Goal: Transaction & Acquisition: Purchase product/service

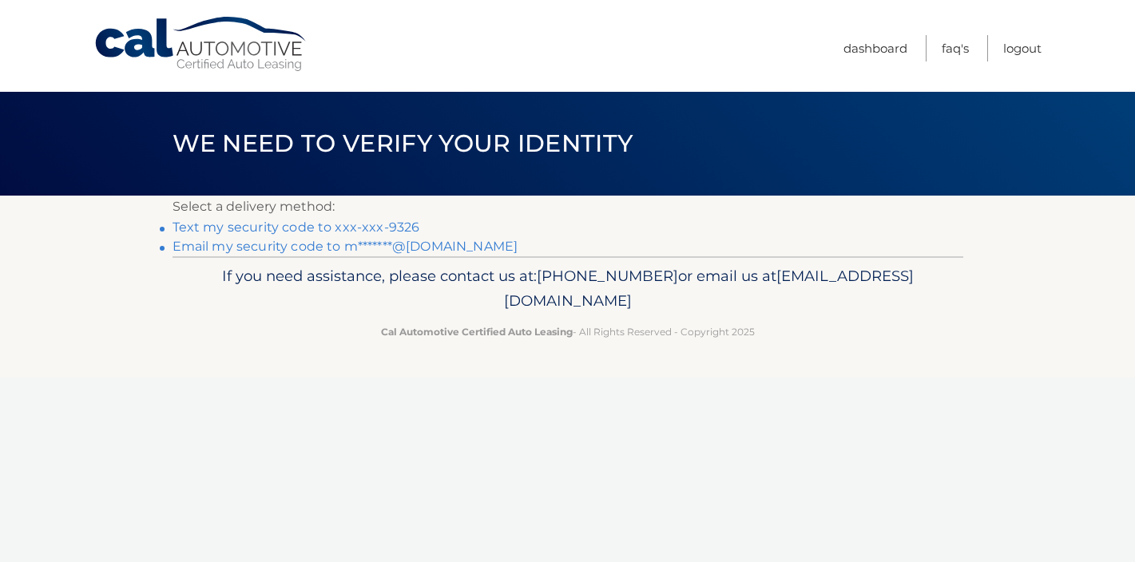
click at [355, 227] on link "Text my security code to xxx-xxx-9326" at bounding box center [296, 227] width 248 height 15
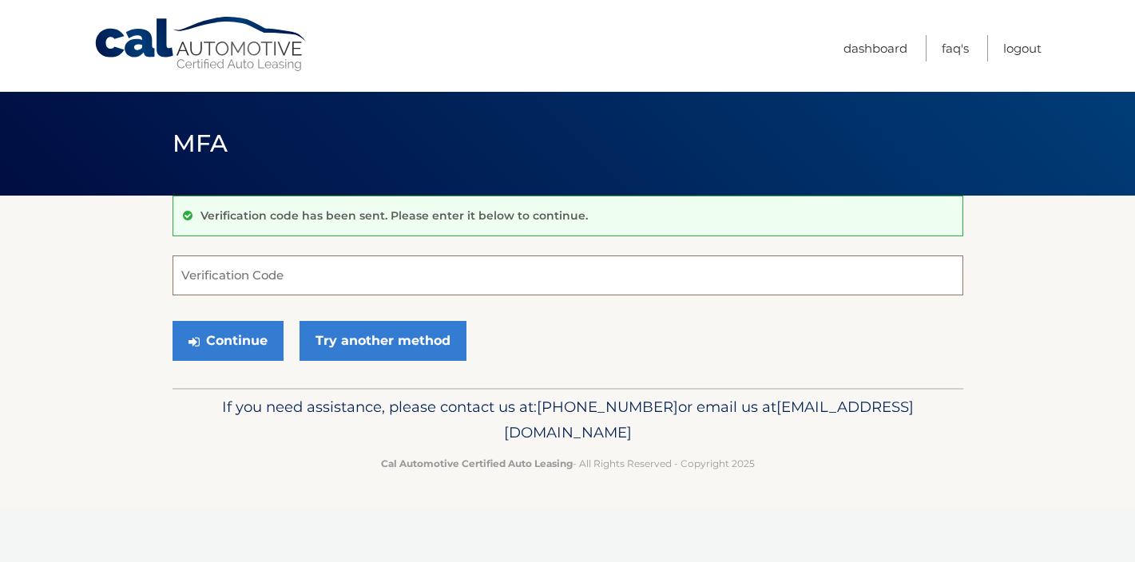
click at [290, 274] on input "Verification Code" at bounding box center [567, 276] width 790 height 40
paste input "454339"
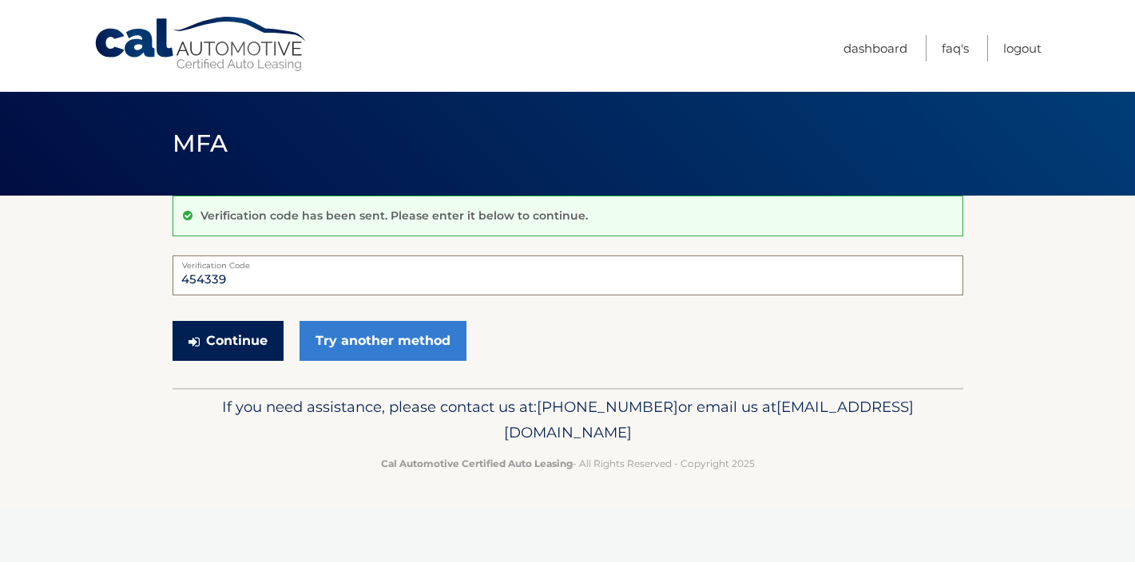
type input "454339"
click at [238, 346] on button "Continue" at bounding box center [227, 341] width 111 height 40
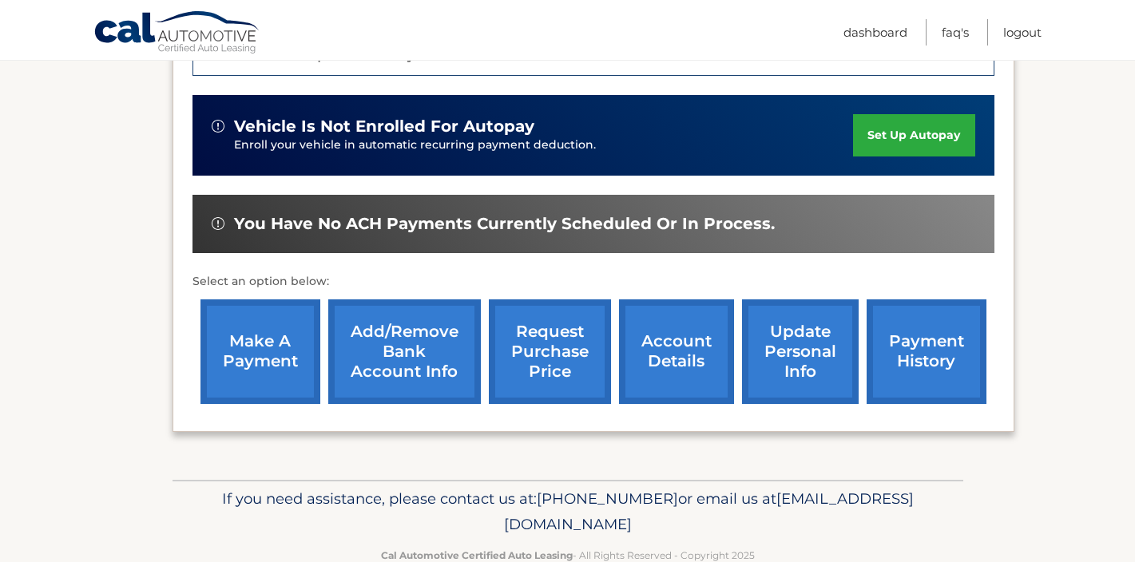
scroll to position [467, 0]
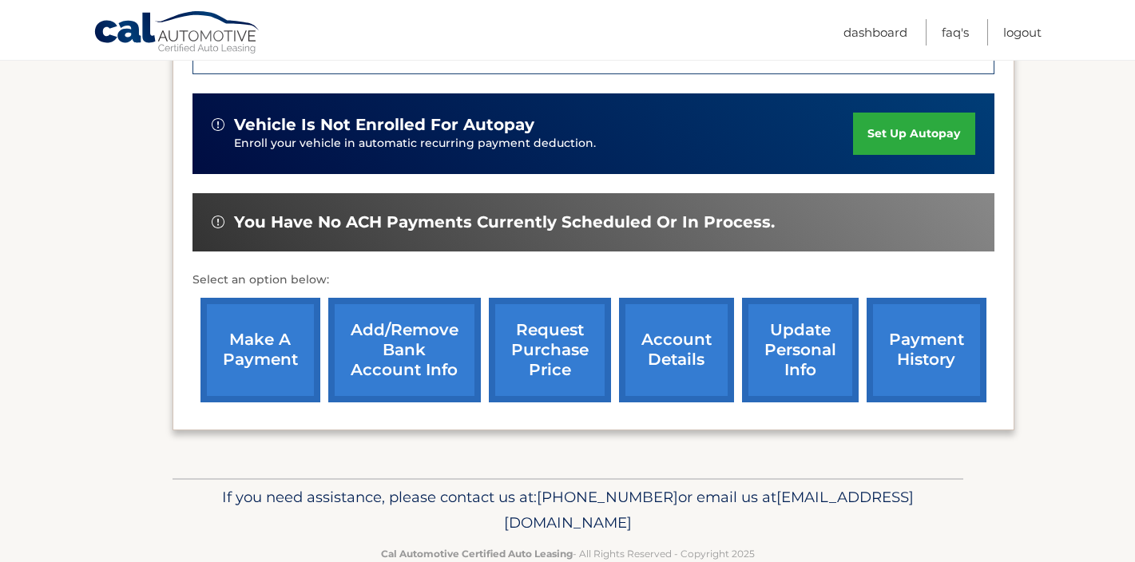
click at [255, 359] on link "make a payment" at bounding box center [260, 350] width 120 height 105
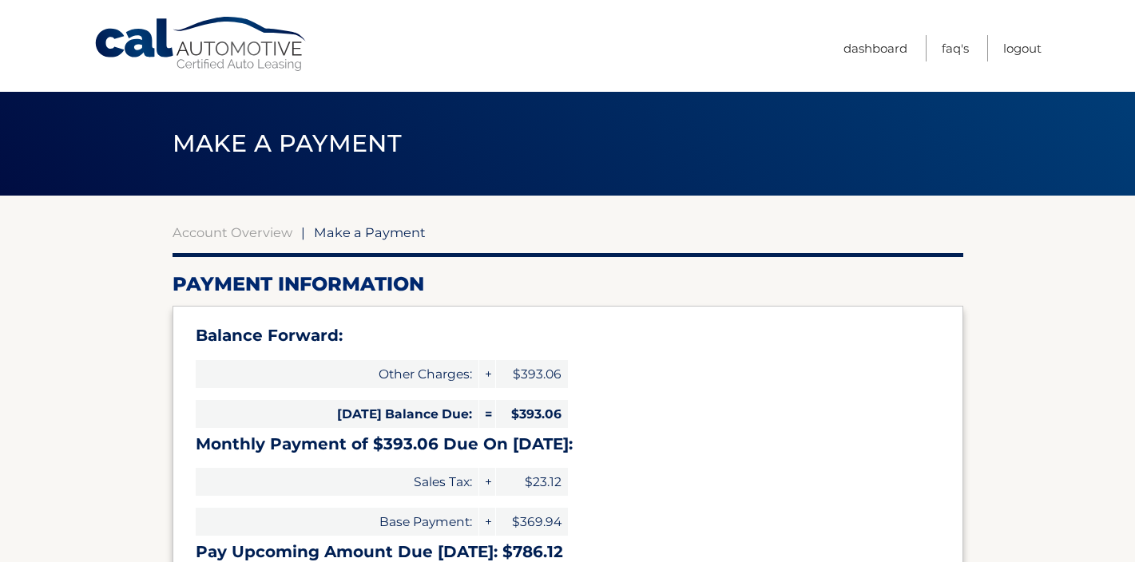
select select "OWVmMTg4ODYtYzJjMC00MTkxLWI2NTMtYjczZWU4ZmU2OGJh"
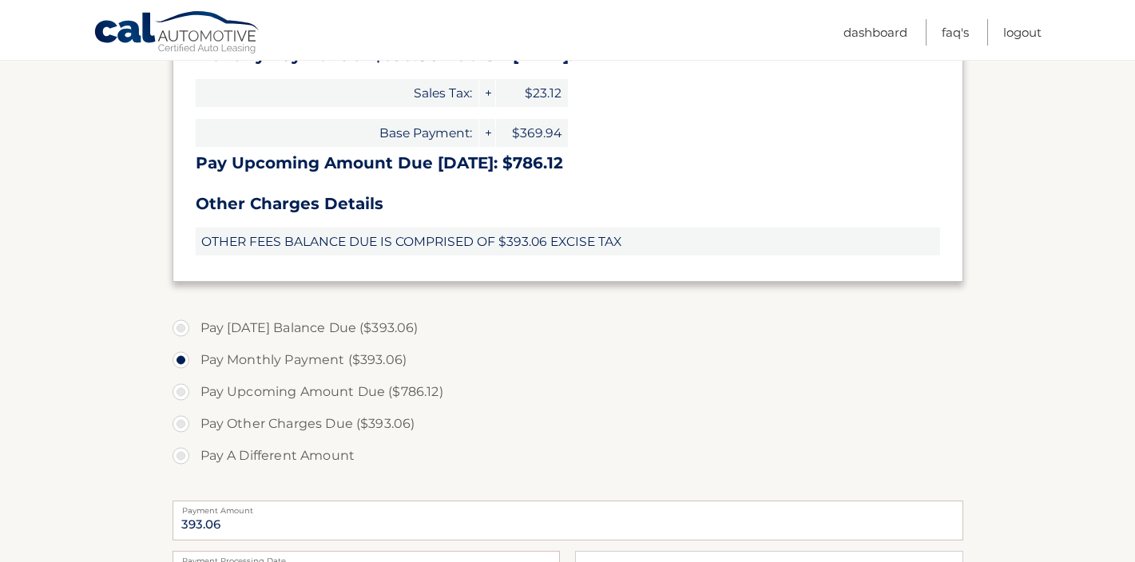
scroll to position [390, 0]
click at [349, 391] on label "Pay Upcoming Amount Due ($786.12)" at bounding box center [567, 391] width 790 height 32
click at [195, 391] on input "Pay Upcoming Amount Due ($786.12)" at bounding box center [187, 388] width 16 height 26
radio input "true"
type input "786.12"
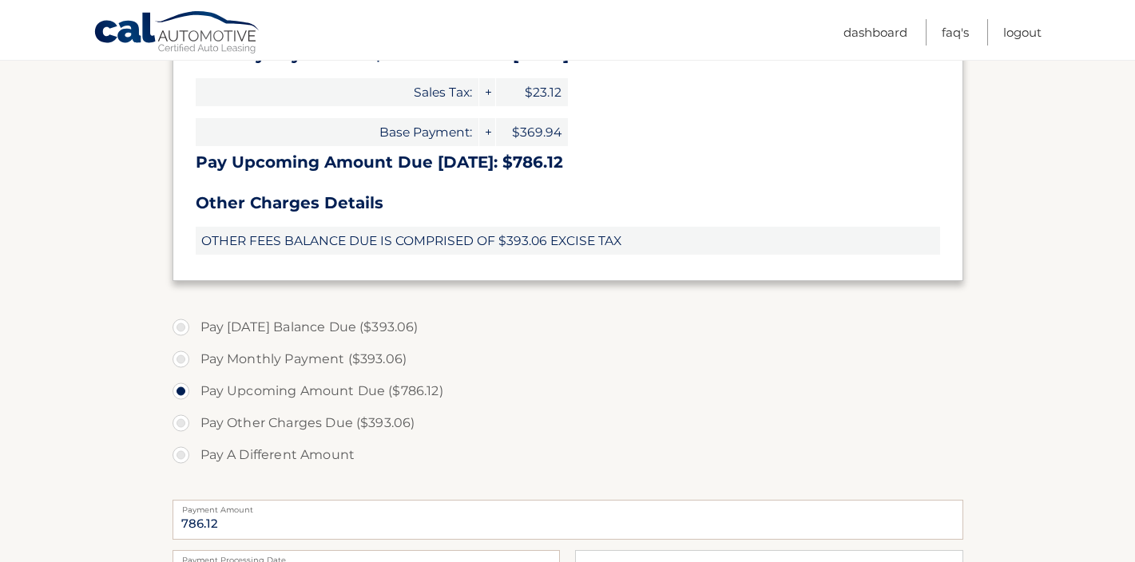
click at [347, 362] on label "Pay Monthly Payment ($393.06)" at bounding box center [567, 359] width 790 height 32
click at [195, 362] on input "Pay Monthly Payment ($393.06)" at bounding box center [187, 356] width 16 height 26
radio input "true"
type input "393.06"
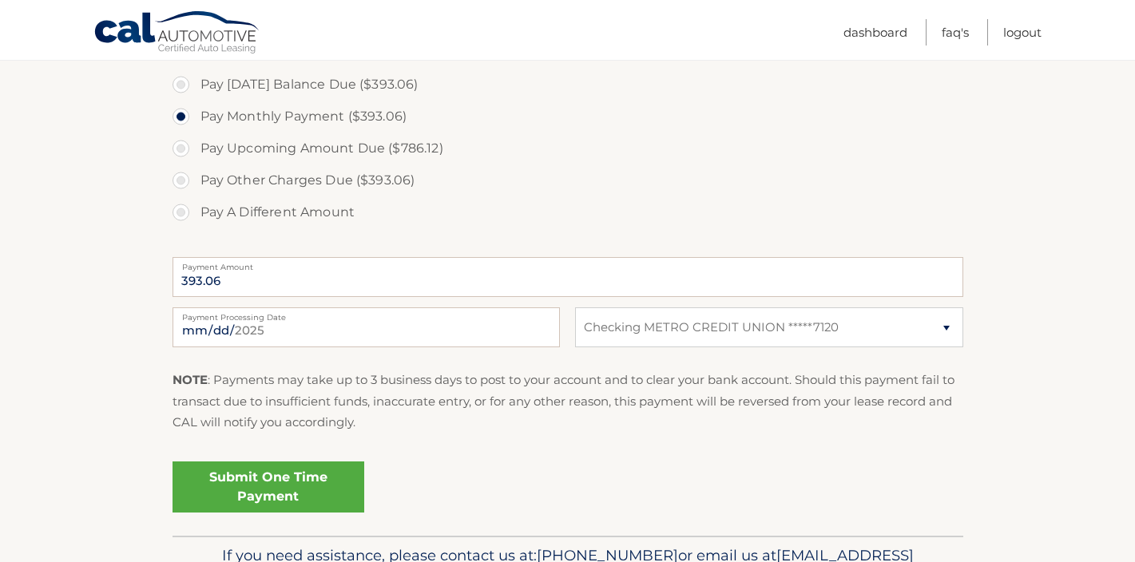
scroll to position [631, 0]
click at [309, 478] on link "Submit One Time Payment" at bounding box center [268, 488] width 192 height 51
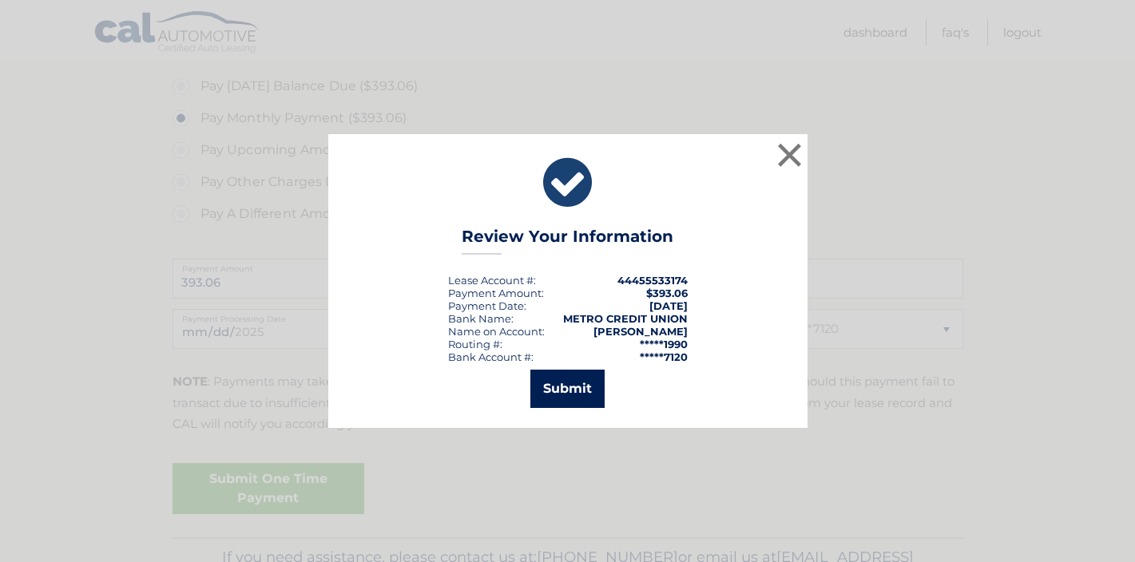
click at [577, 386] on button "Submit" at bounding box center [567, 389] width 74 height 38
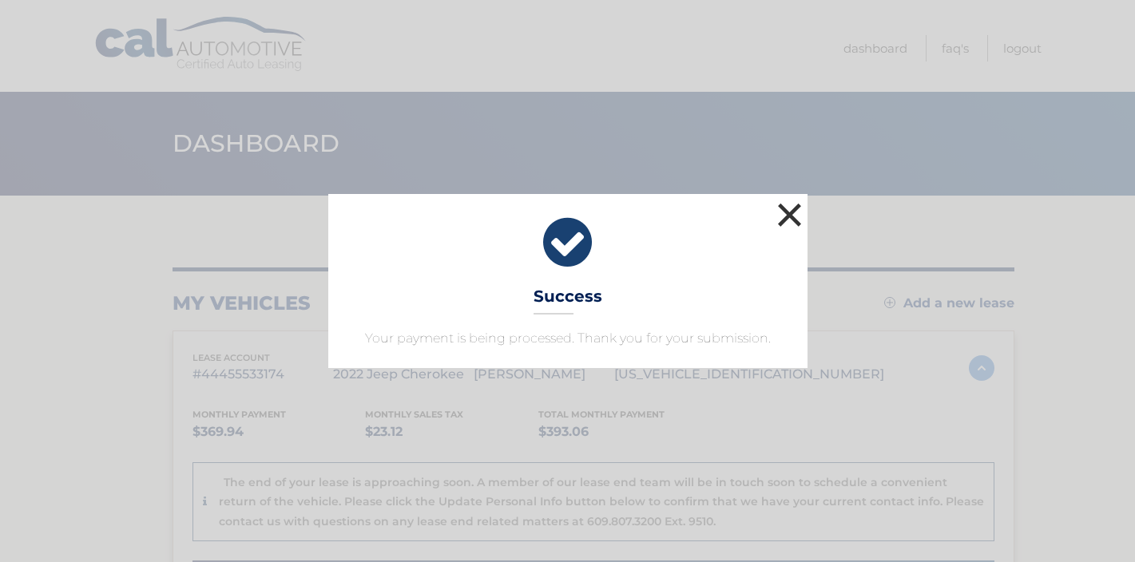
click at [789, 212] on button "×" at bounding box center [790, 215] width 32 height 32
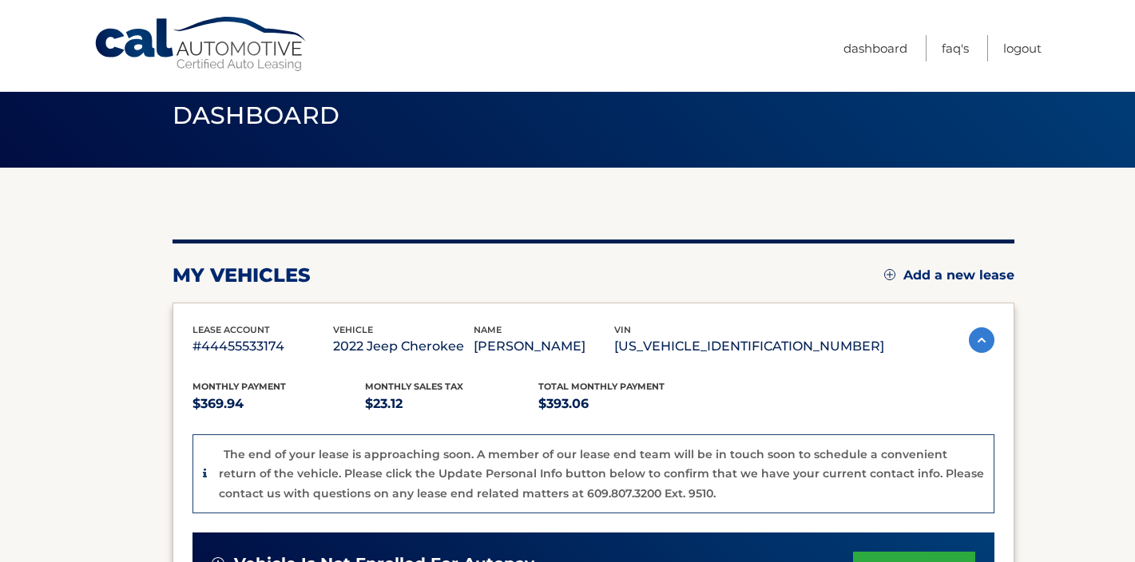
scroll to position [34, 0]
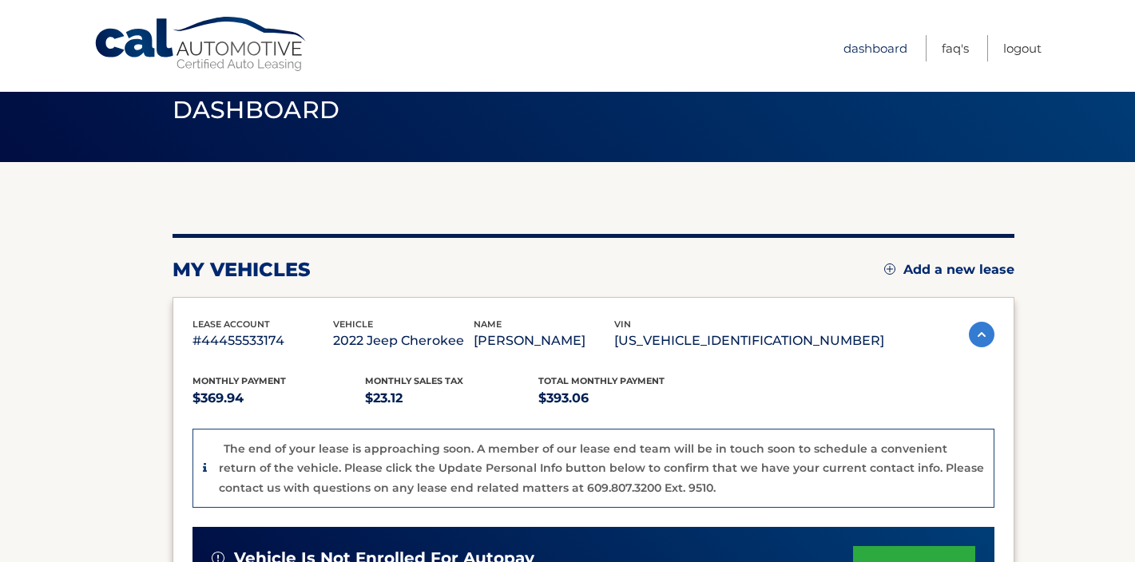
click at [880, 50] on link "Dashboard" at bounding box center [875, 48] width 64 height 26
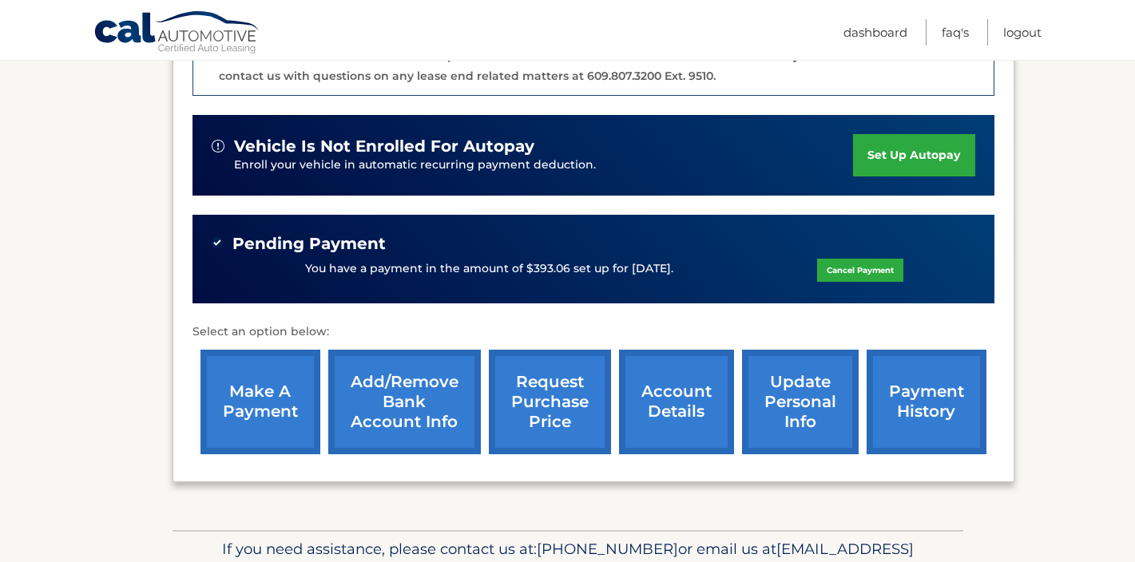
scroll to position [452, 0]
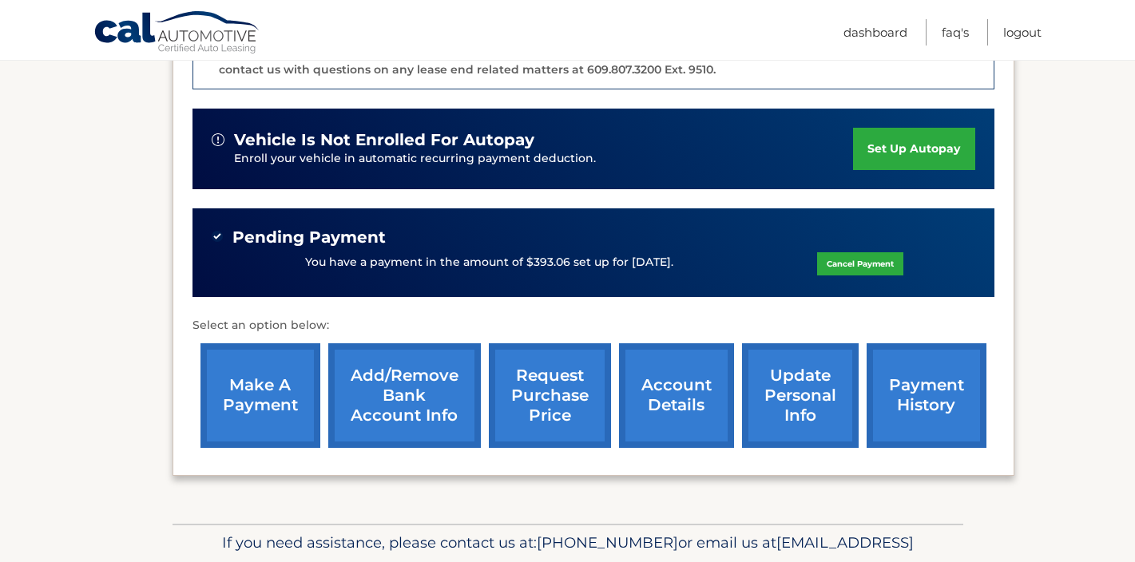
click at [276, 395] on link "make a payment" at bounding box center [260, 395] width 120 height 105
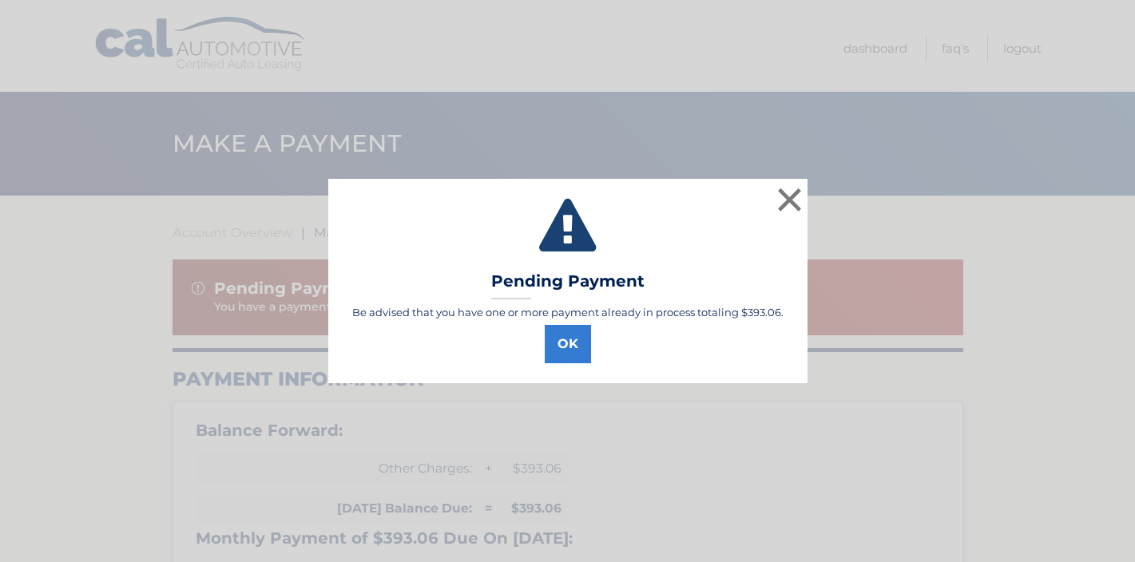
select select "OWVmMTg4ODYtYzJjMC00MTkxLWI2NTMtYjczZWU4ZmU2OGJh"
click at [574, 352] on button "OK" at bounding box center [568, 344] width 46 height 38
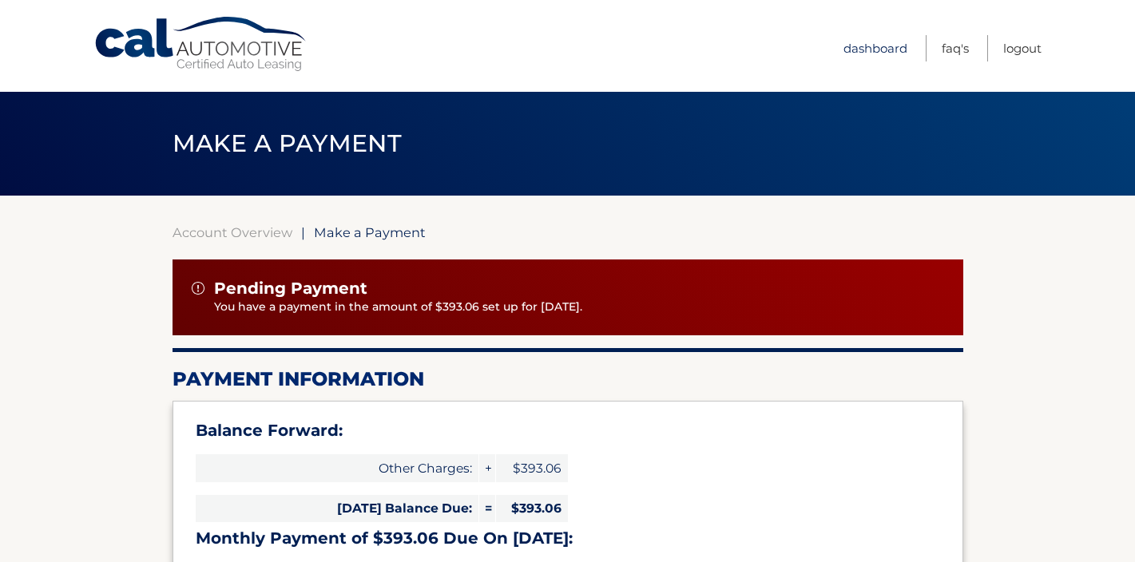
click at [879, 47] on link "Dashboard" at bounding box center [875, 48] width 64 height 26
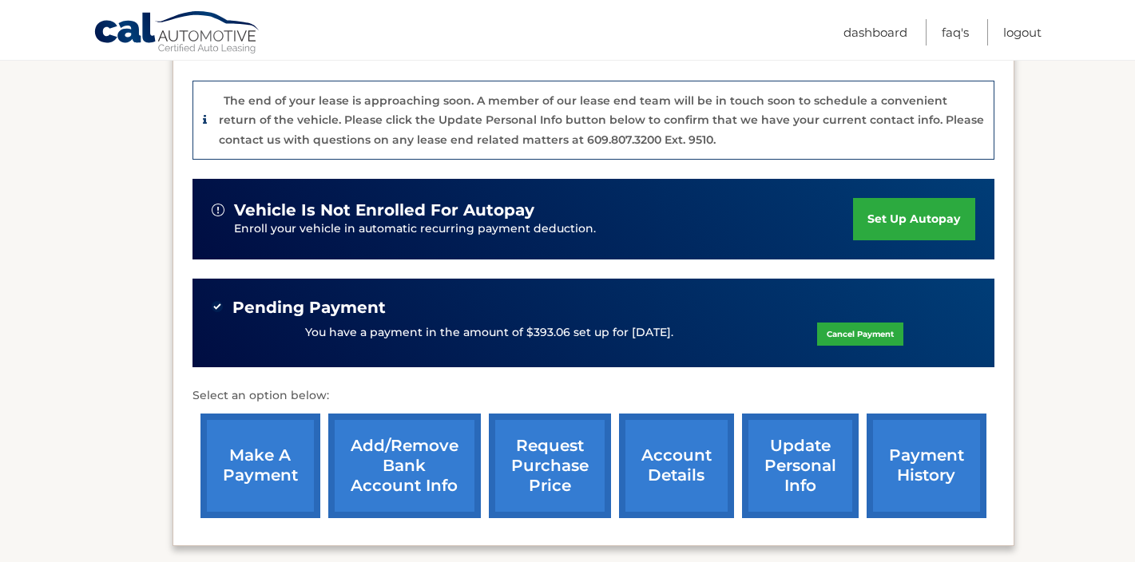
scroll to position [463, 0]
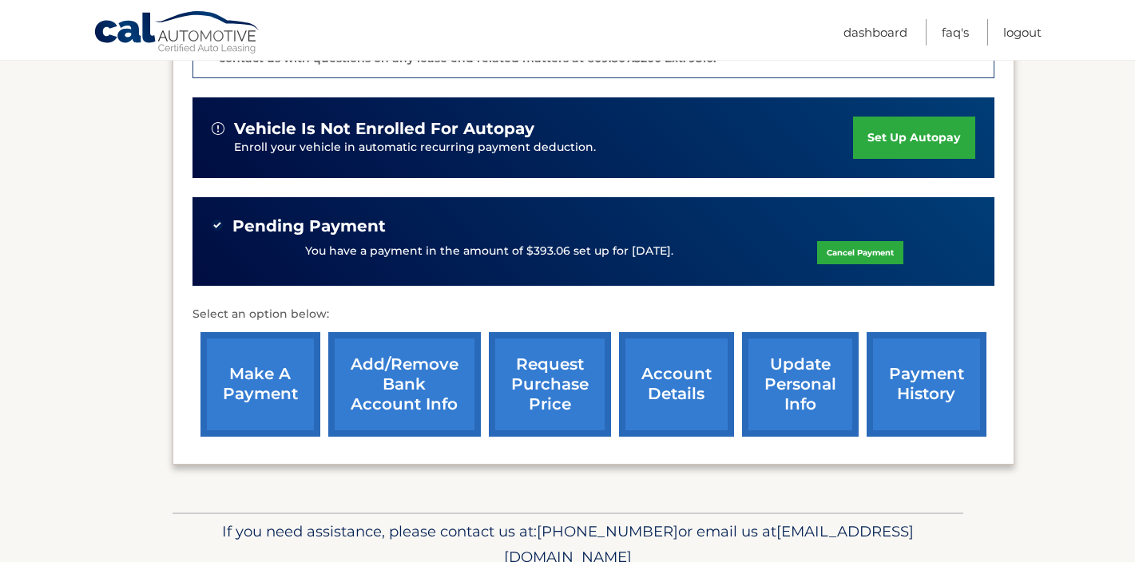
click at [648, 391] on link "account details" at bounding box center [676, 384] width 115 height 105
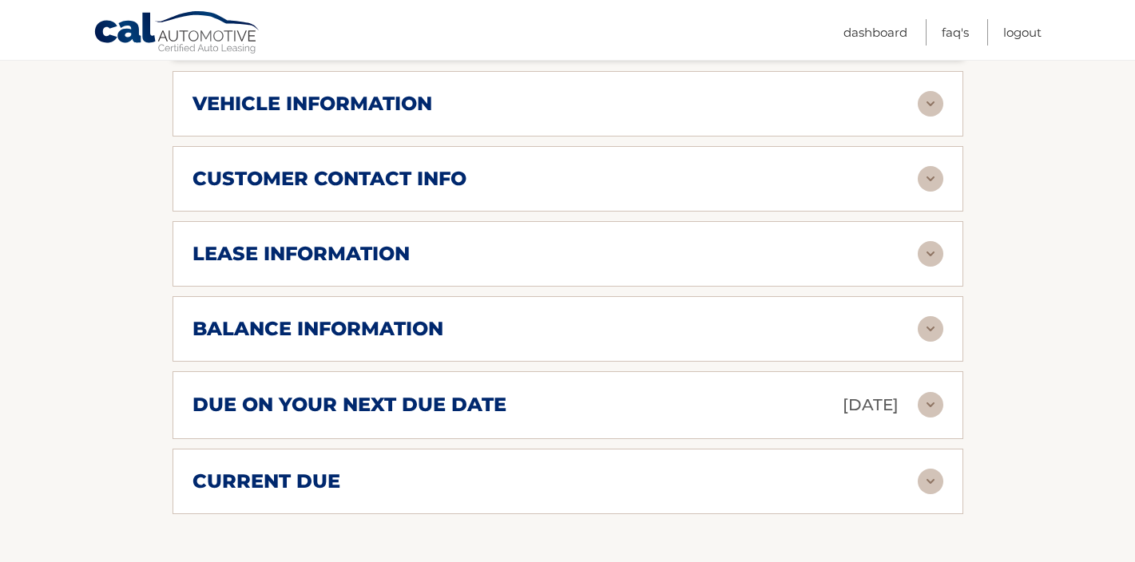
scroll to position [819, 0]
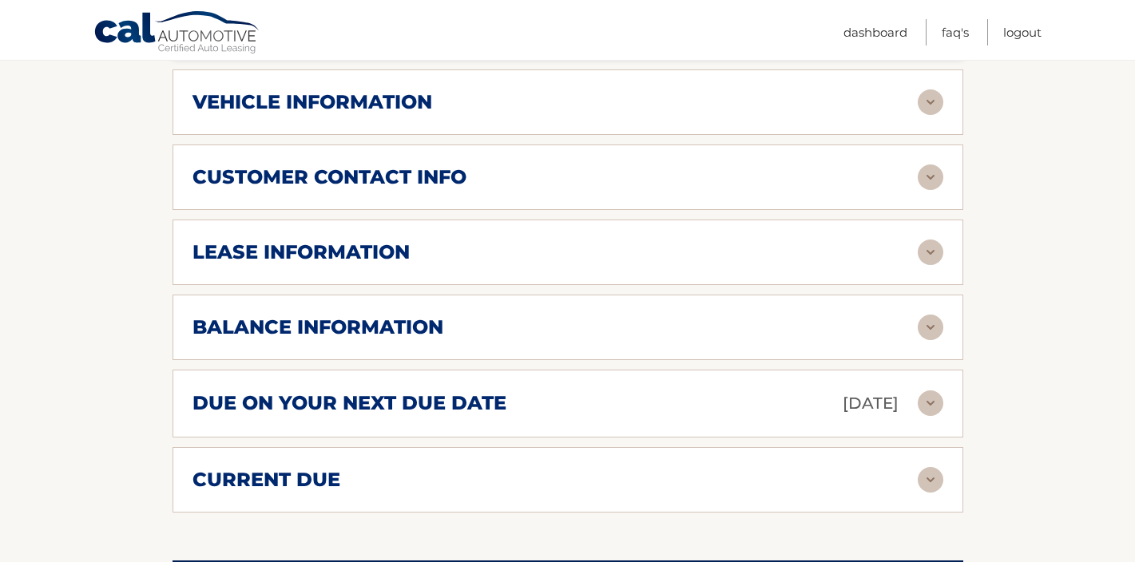
click at [656, 370] on div "due on your next due date [DATE] Late Charges $0.00 Miscellaneous Charges * $39…" at bounding box center [567, 404] width 790 height 68
click at [928, 390] on img at bounding box center [930, 403] width 26 height 26
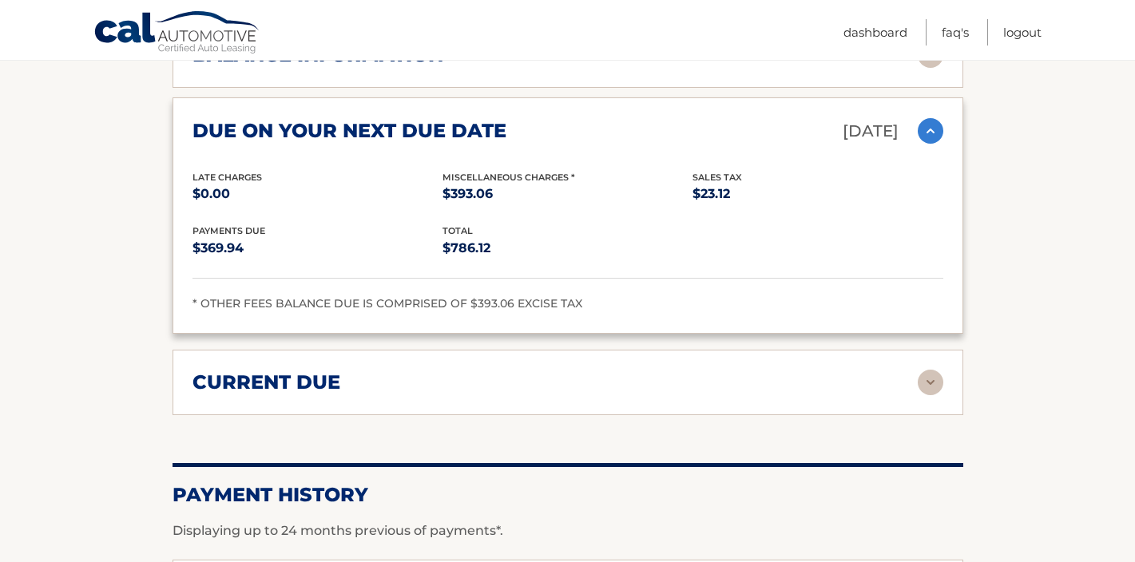
scroll to position [1092, 0]
click at [929, 369] on img at bounding box center [930, 382] width 26 height 26
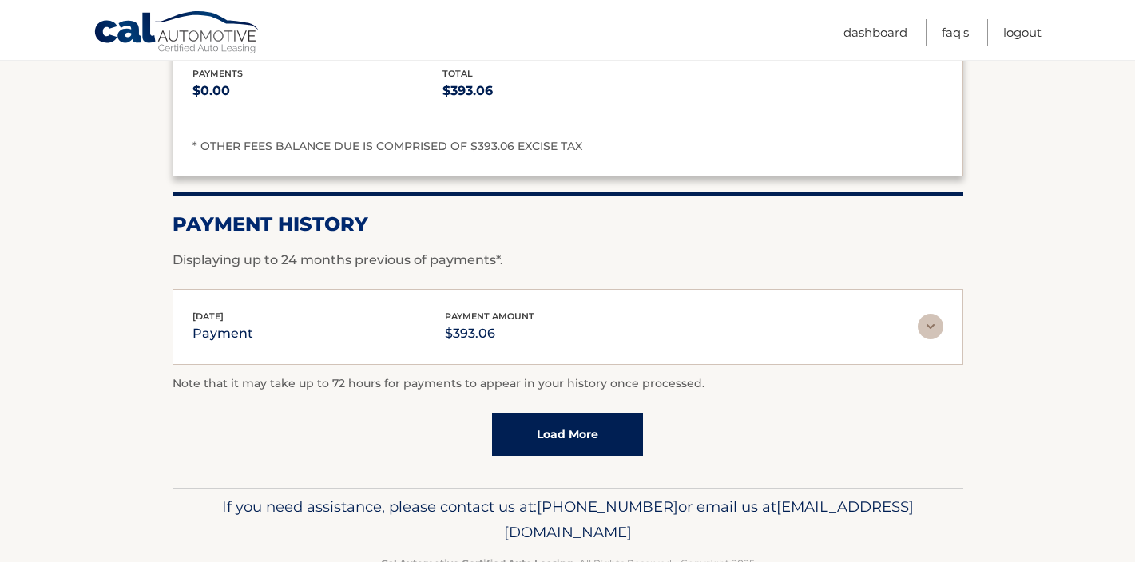
scroll to position [1520, 0]
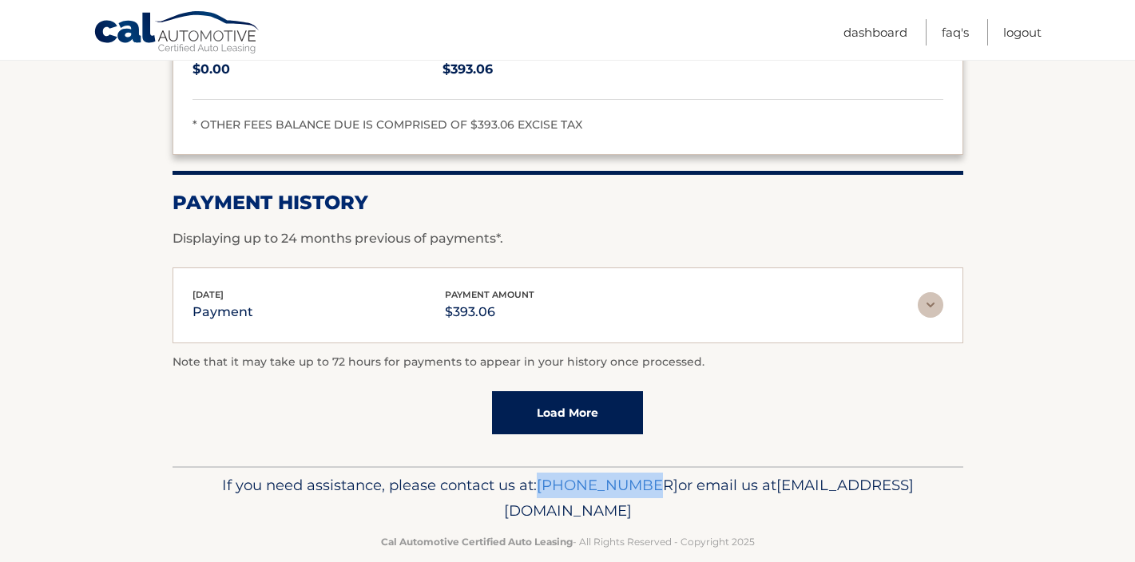
drag, startPoint x: 726, startPoint y: 459, endPoint x: 626, endPoint y: 456, distance: 99.9
click at [626, 473] on p "If you need assistance, please contact us at: [PHONE_NUMBER] or email us at [EM…" at bounding box center [568, 498] width 770 height 51
click at [665, 473] on p "If you need assistance, please contact us at: [PHONE_NUMBER] or email us at [EM…" at bounding box center [568, 498] width 770 height 51
click at [676, 476] on span "[PHONE_NUMBER]" at bounding box center [607, 485] width 141 height 18
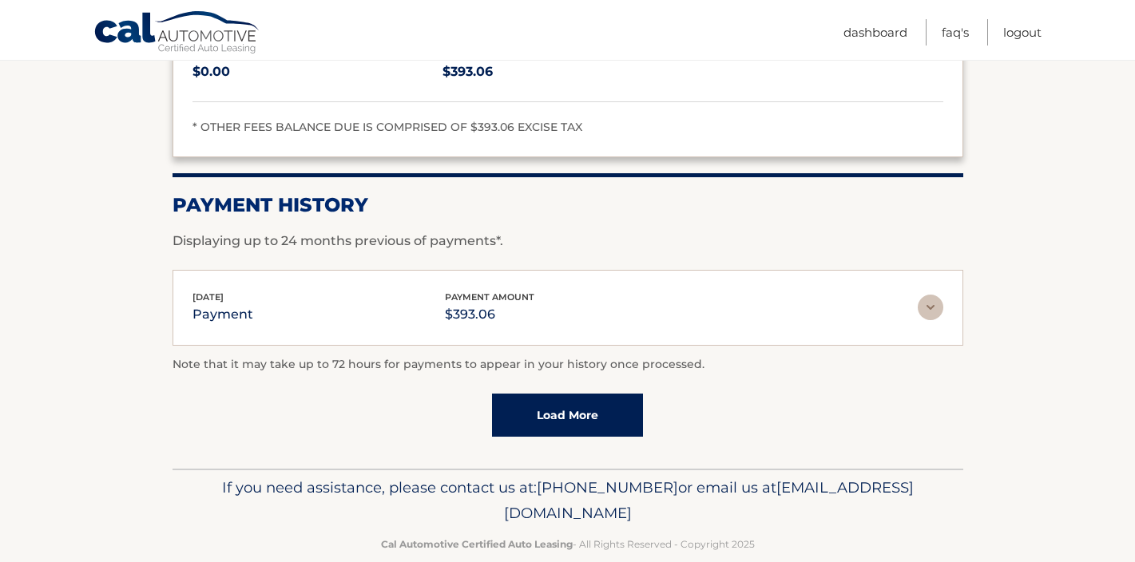
click at [929, 295] on img at bounding box center [930, 308] width 26 height 26
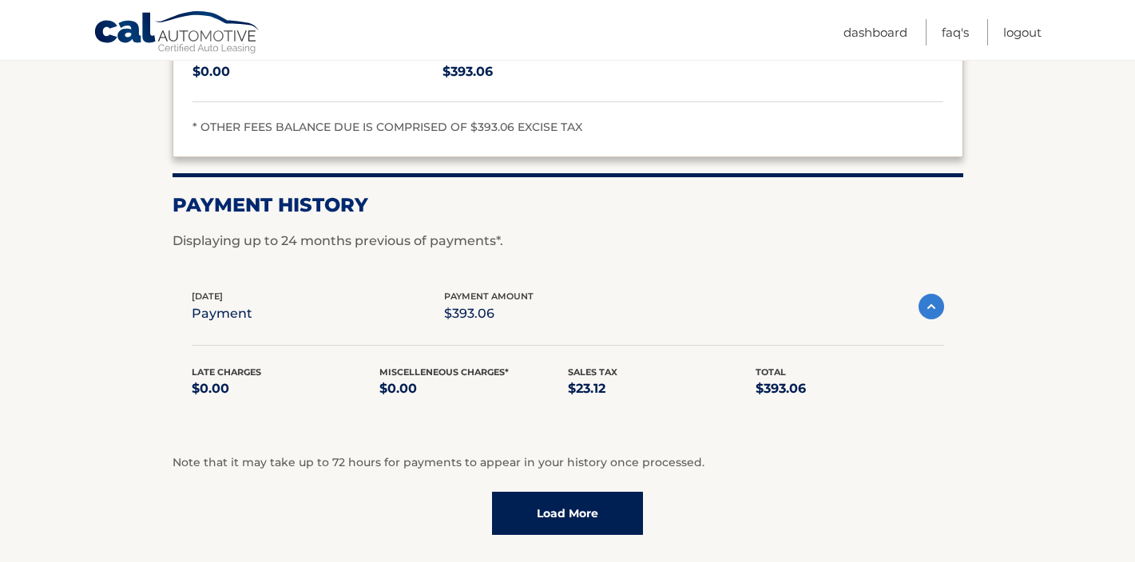
click at [451, 303] on p "$393.06" at bounding box center [488, 314] width 89 height 22
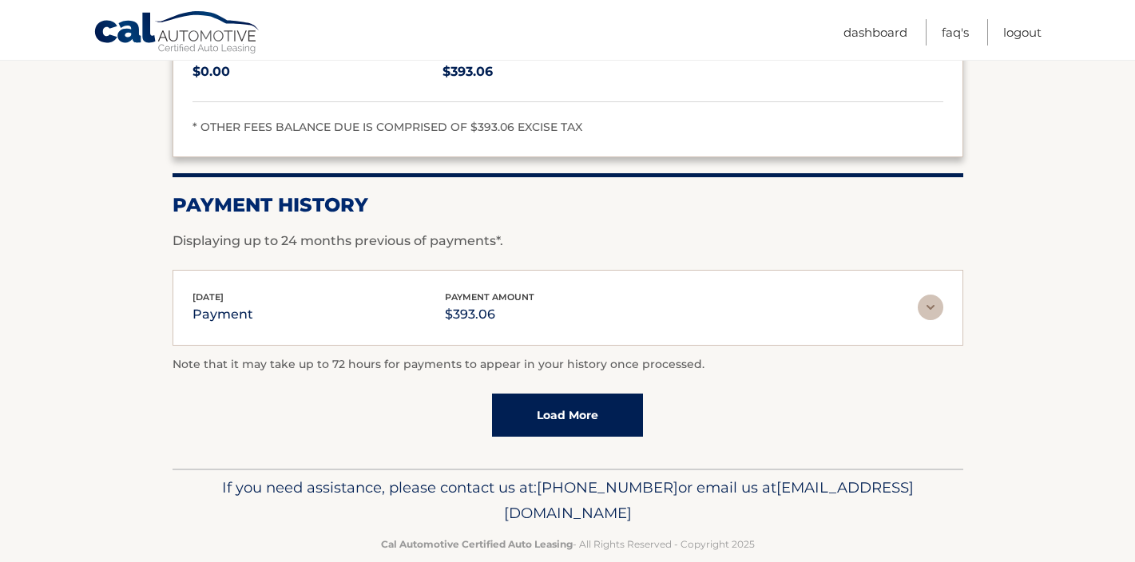
click at [451, 303] on p "$393.06" at bounding box center [489, 314] width 89 height 22
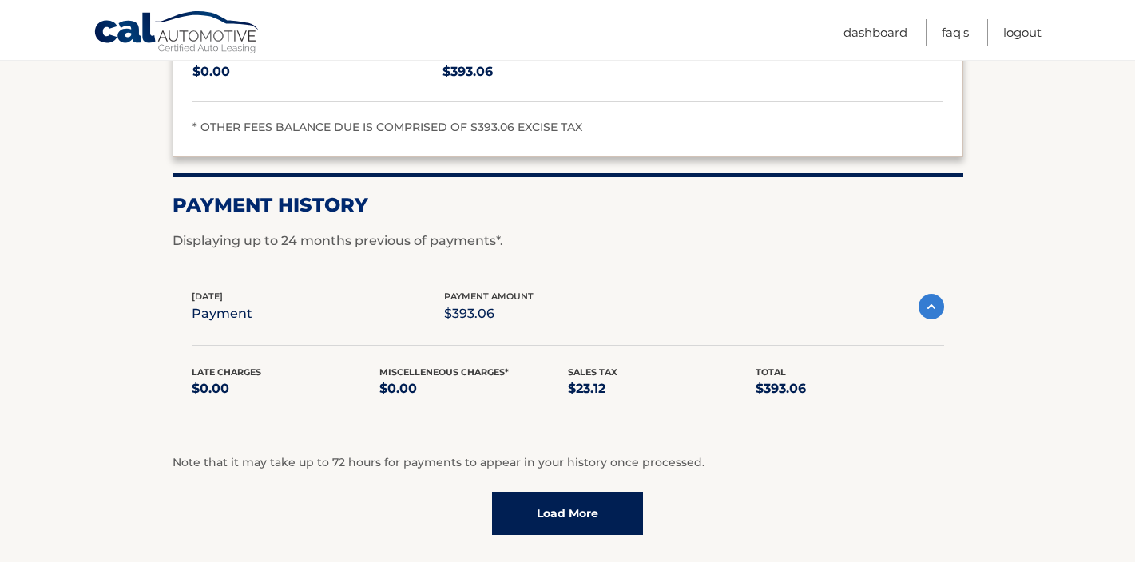
click at [536, 492] on link "Load More" at bounding box center [567, 513] width 151 height 43
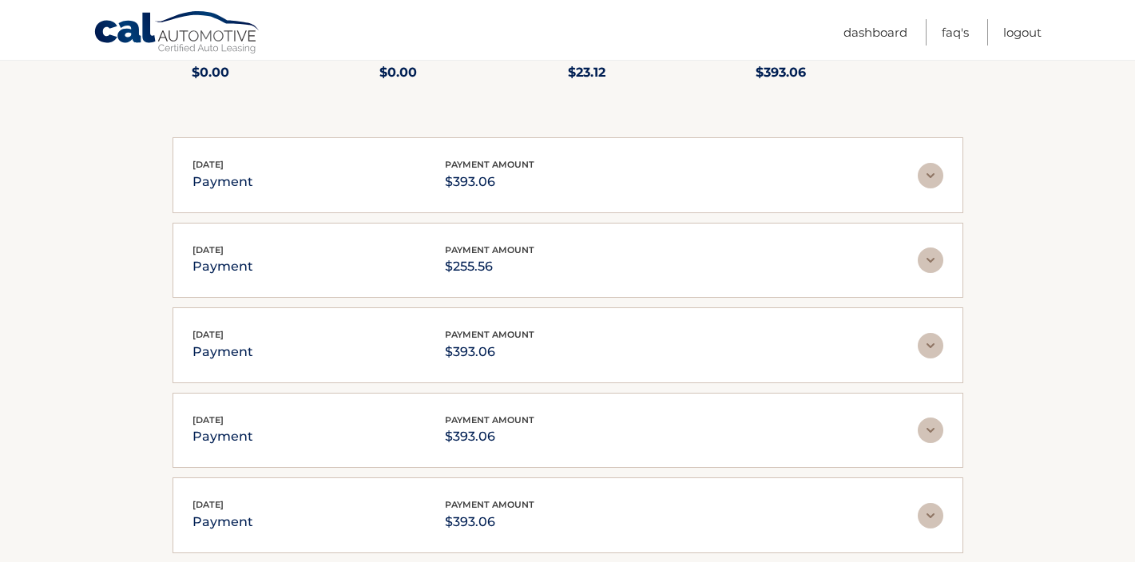
scroll to position [1837, 0]
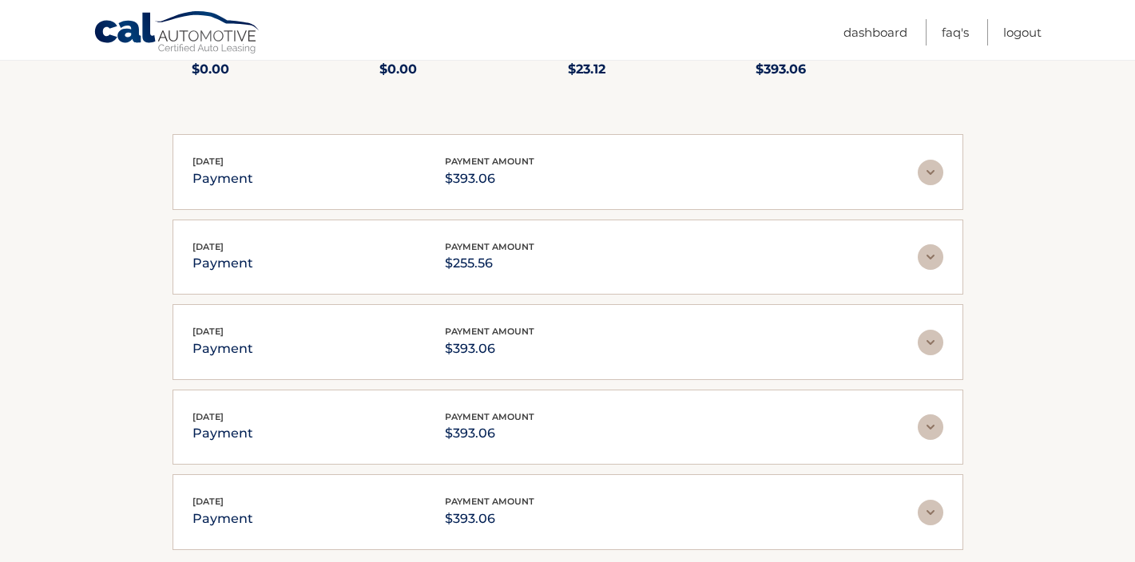
click at [929, 244] on img at bounding box center [930, 257] width 26 height 26
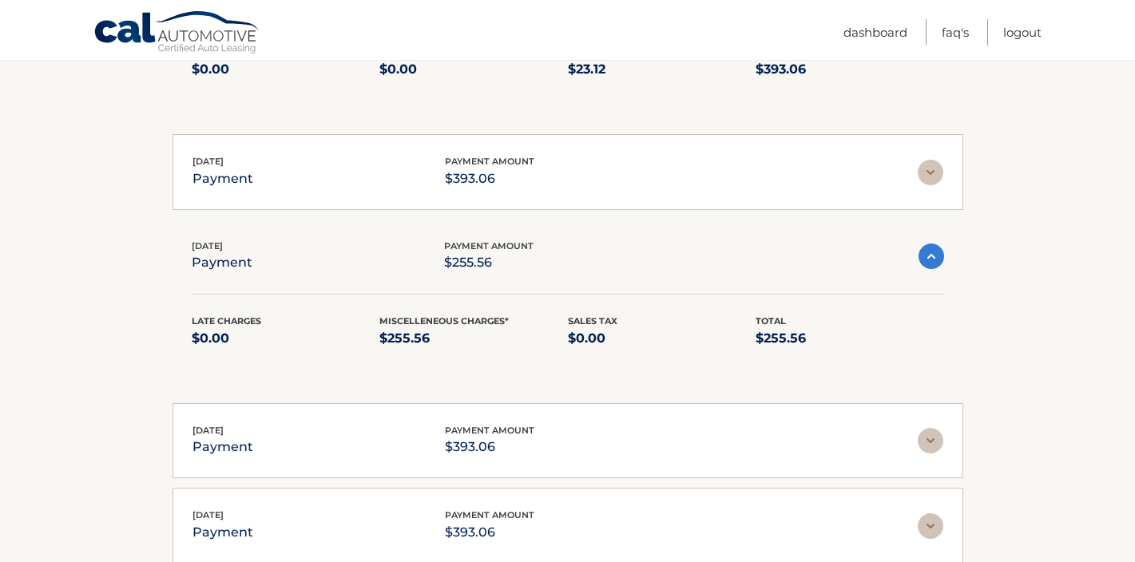
click at [925, 428] on img at bounding box center [930, 441] width 26 height 26
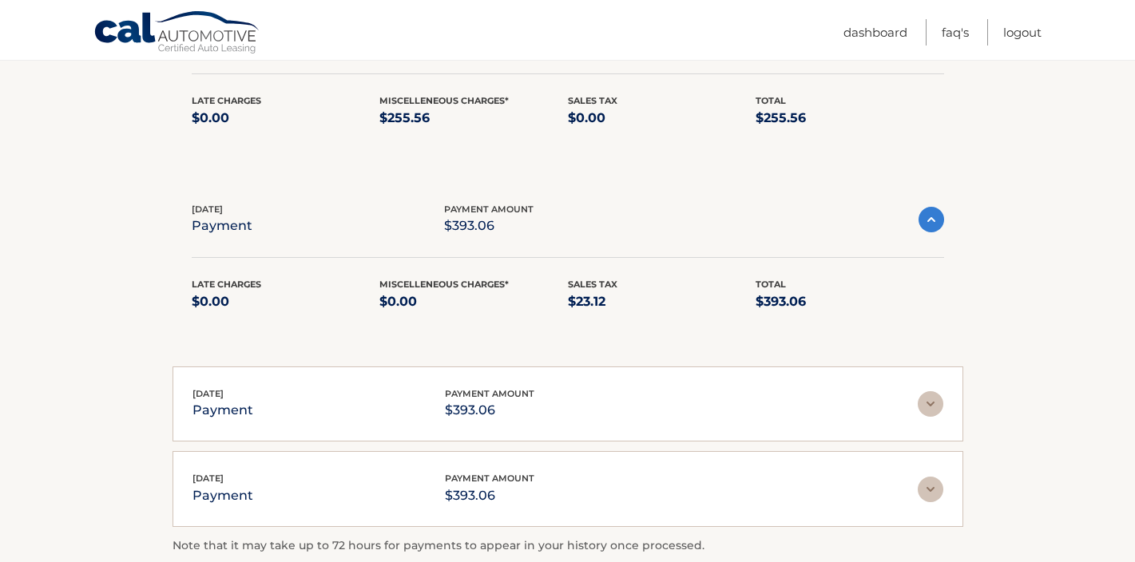
scroll to position [2061, 0]
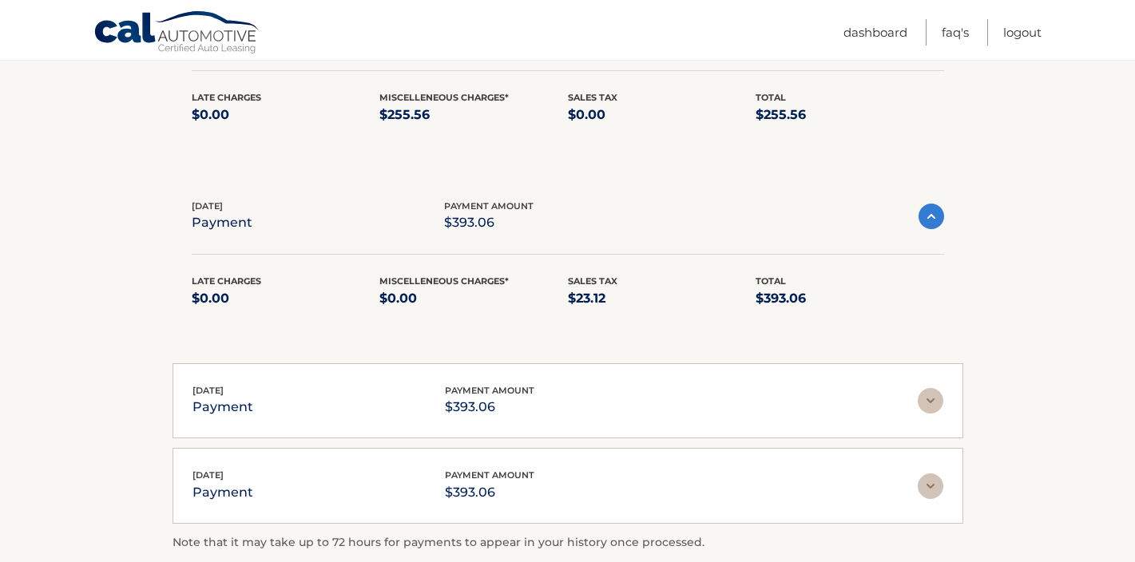
click at [925, 388] on img at bounding box center [930, 401] width 26 height 26
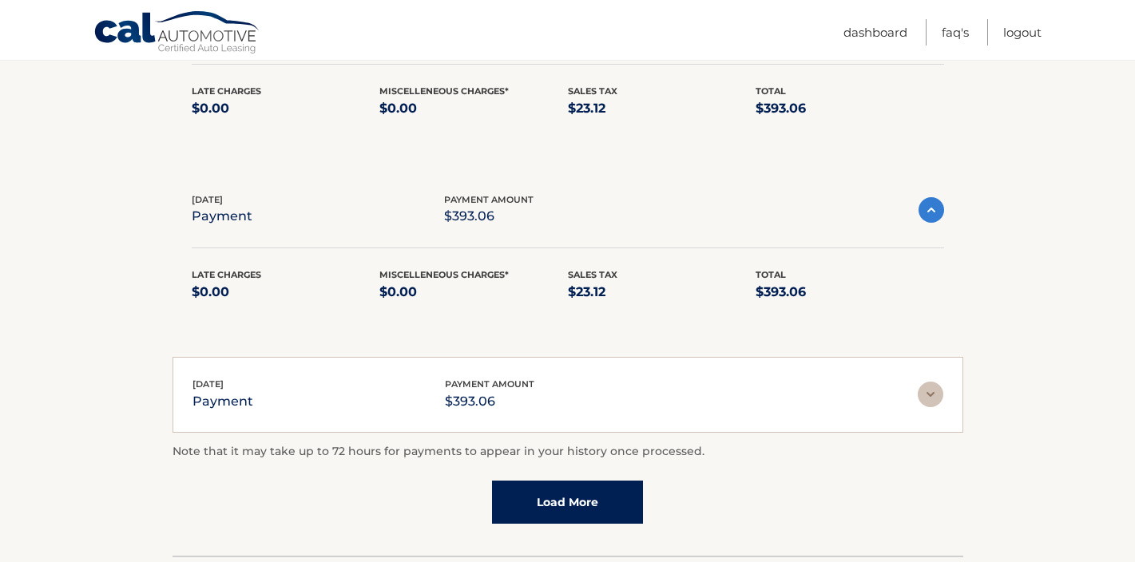
scroll to position [2262, 0]
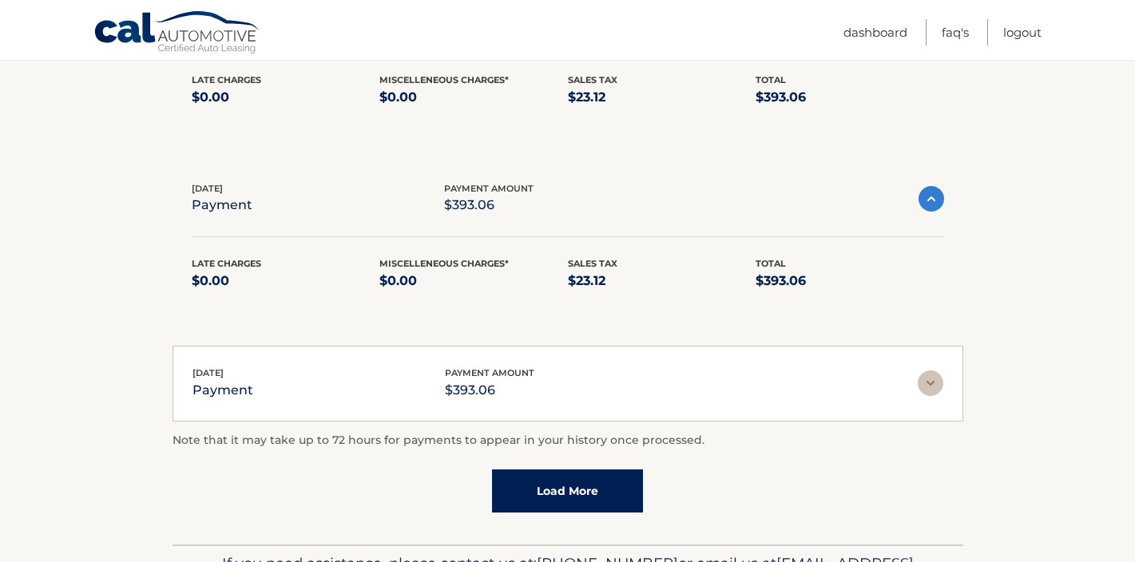
click at [933, 370] on img at bounding box center [930, 383] width 26 height 26
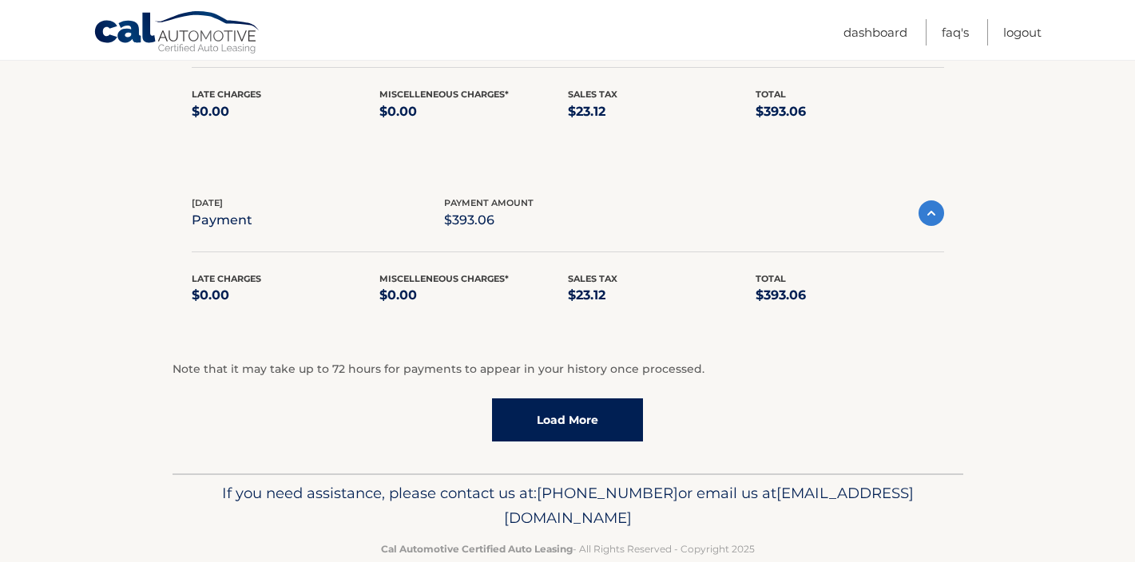
scroll to position [2435, 0]
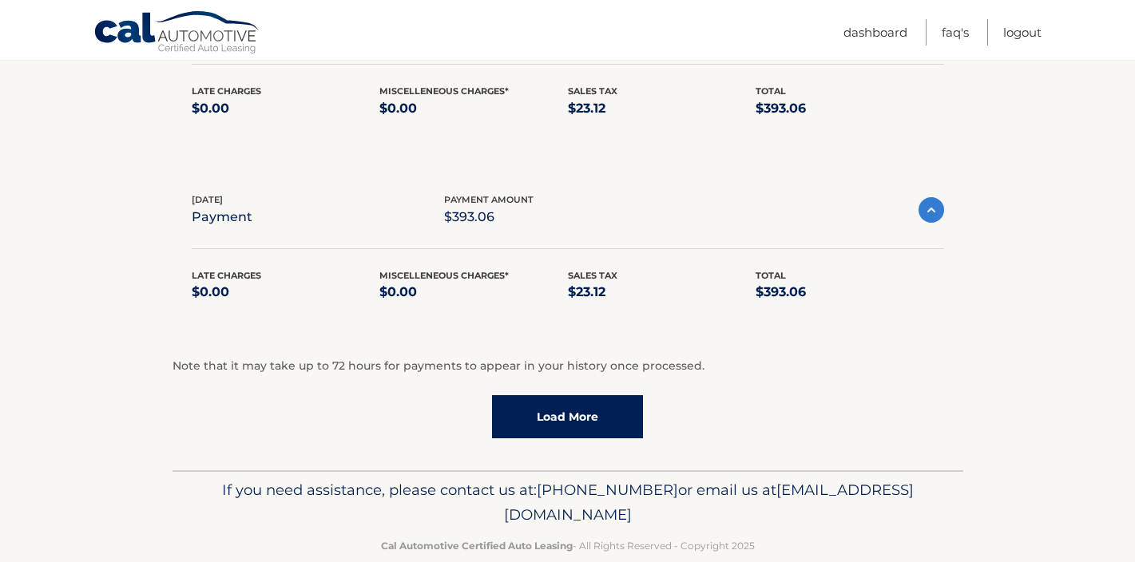
click at [601, 395] on link "Load More" at bounding box center [567, 416] width 151 height 43
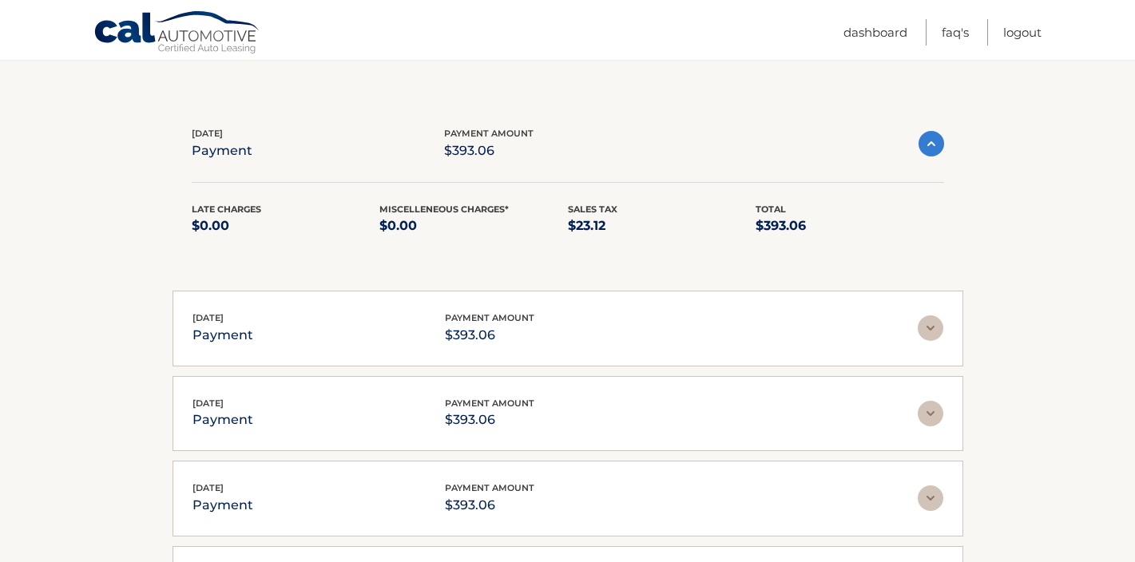
scroll to position [2506, 0]
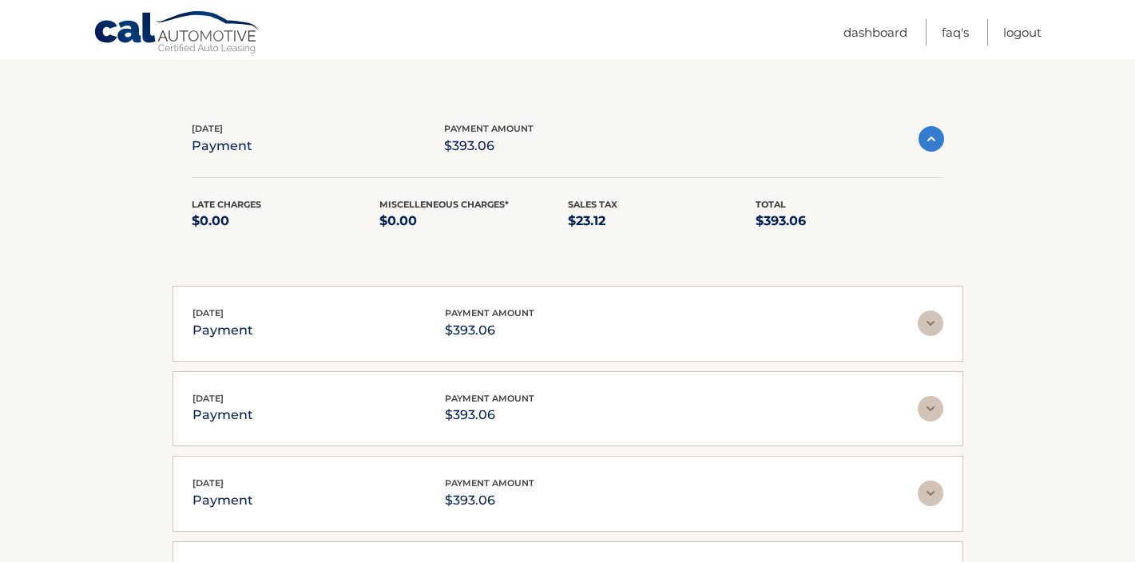
click at [929, 481] on img at bounding box center [930, 494] width 26 height 26
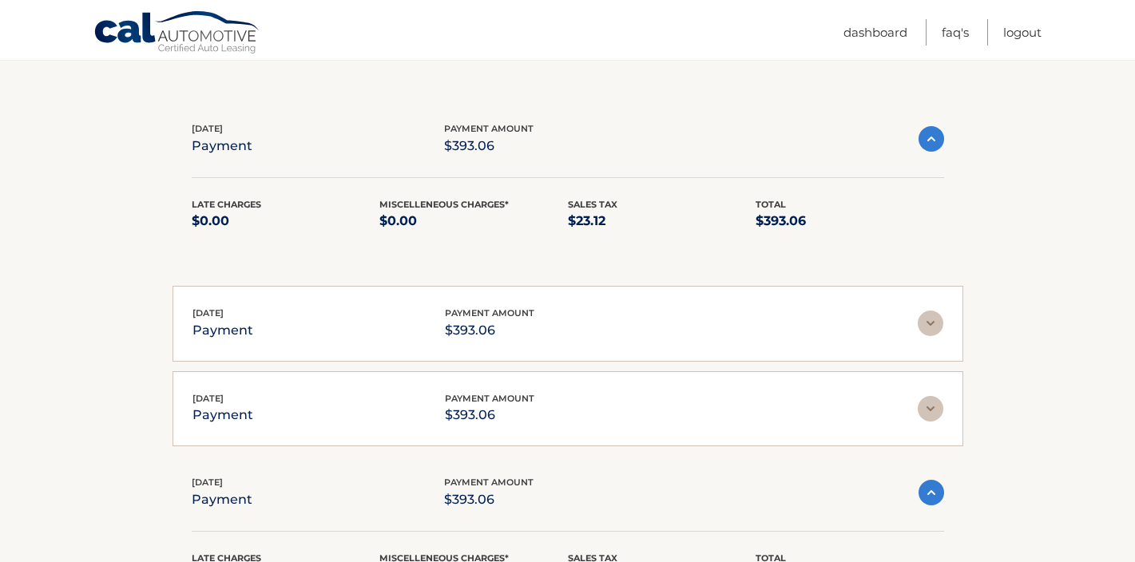
click at [929, 396] on img at bounding box center [930, 409] width 26 height 26
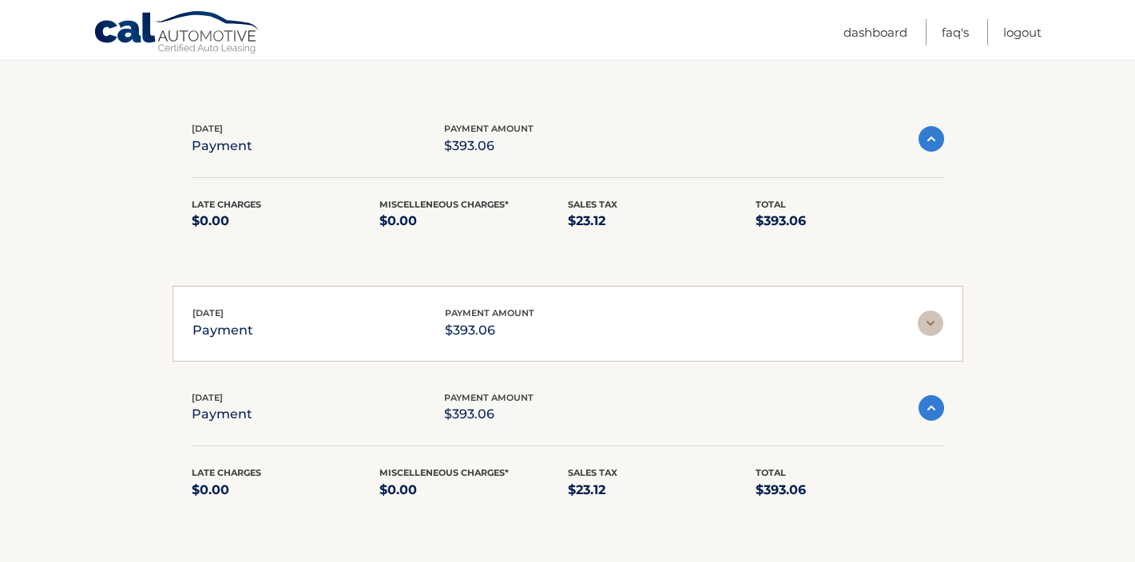
click at [929, 311] on img at bounding box center [930, 324] width 26 height 26
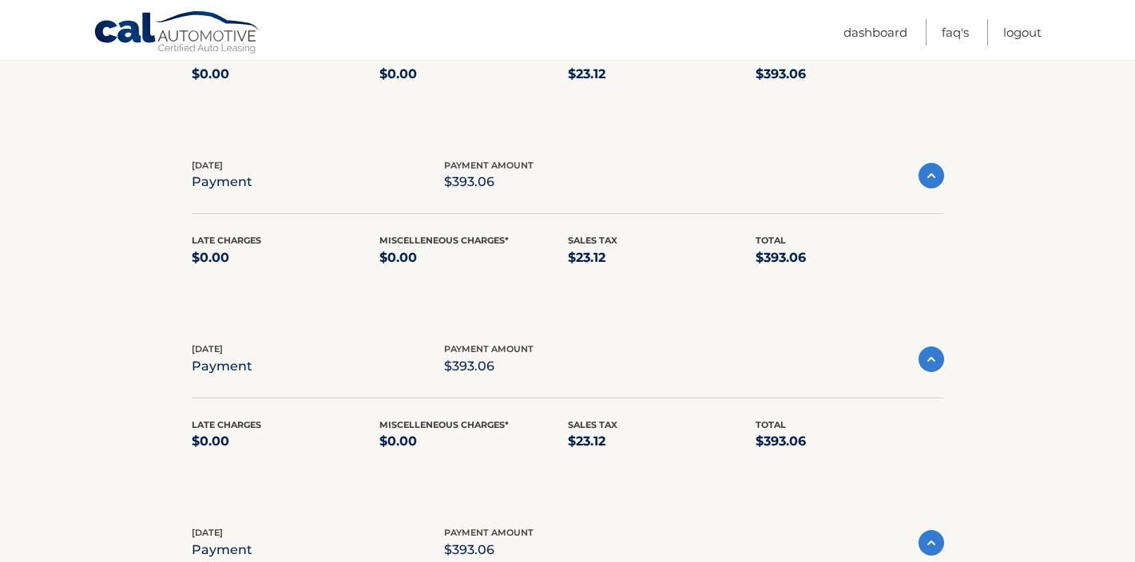
scroll to position [2260, 0]
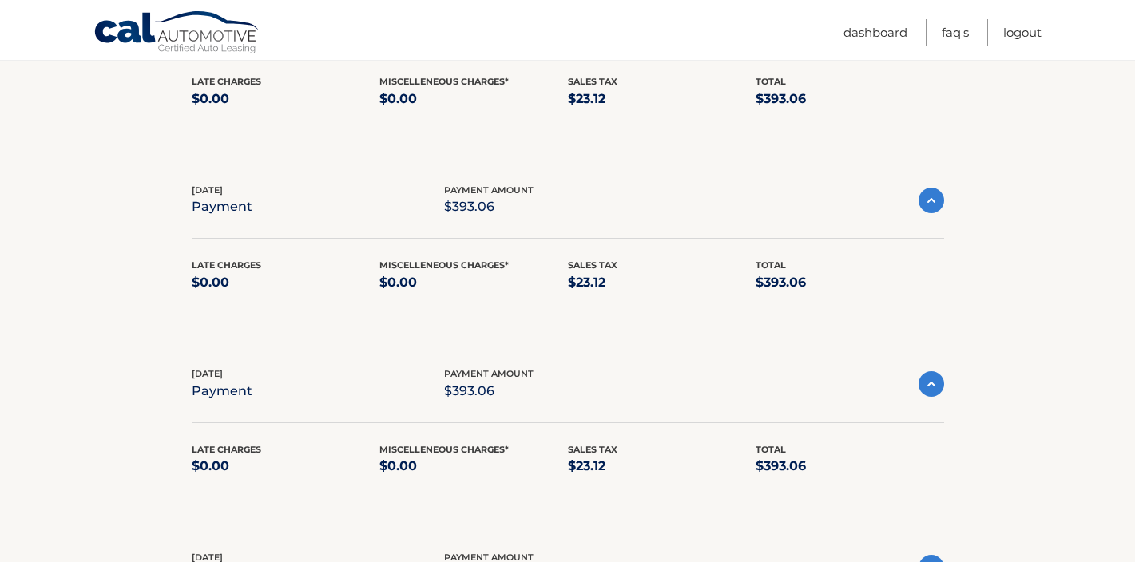
click at [932, 371] on img at bounding box center [931, 384] width 26 height 26
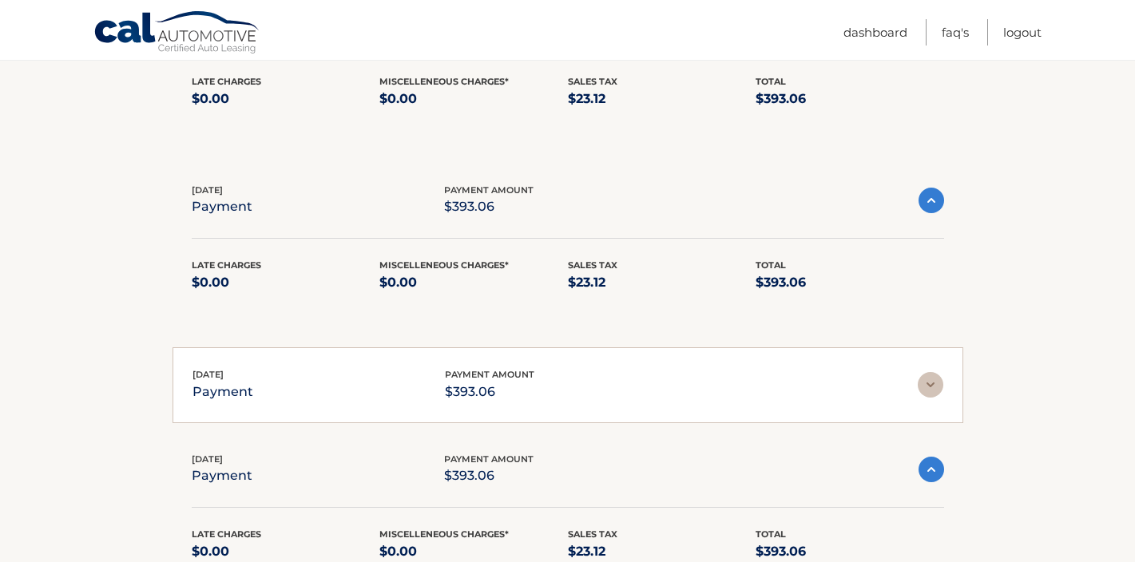
click at [932, 372] on img at bounding box center [930, 385] width 26 height 26
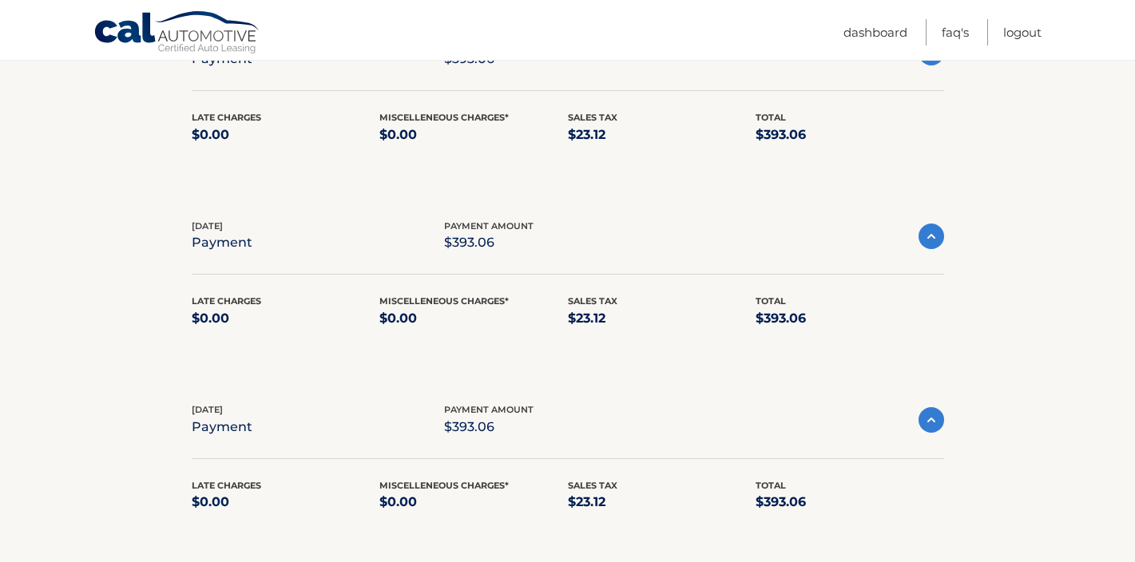
scroll to position [2062, 0]
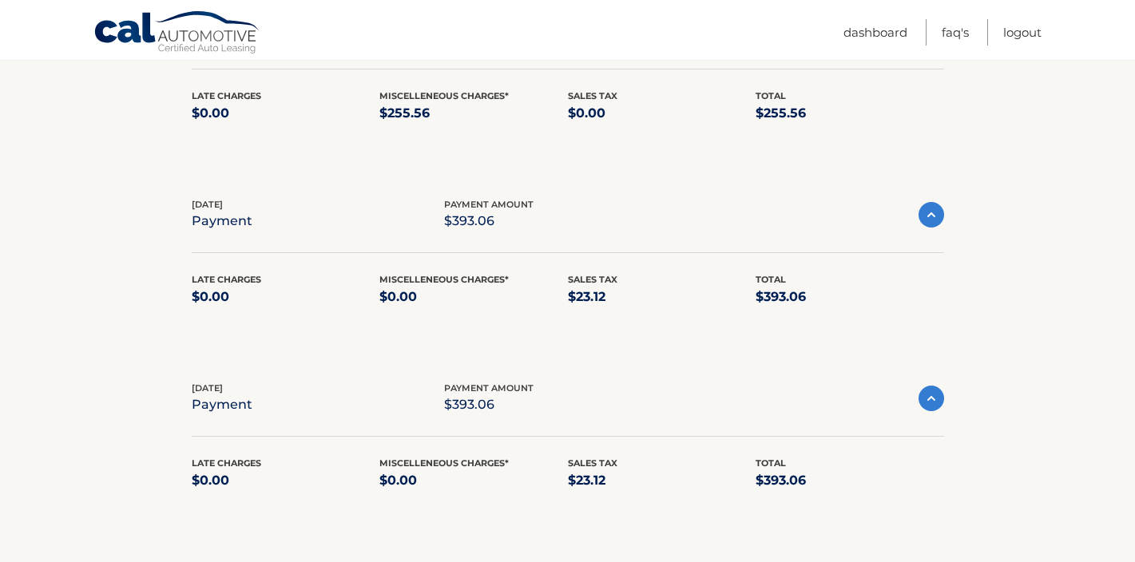
click at [932, 386] on img at bounding box center [931, 399] width 26 height 26
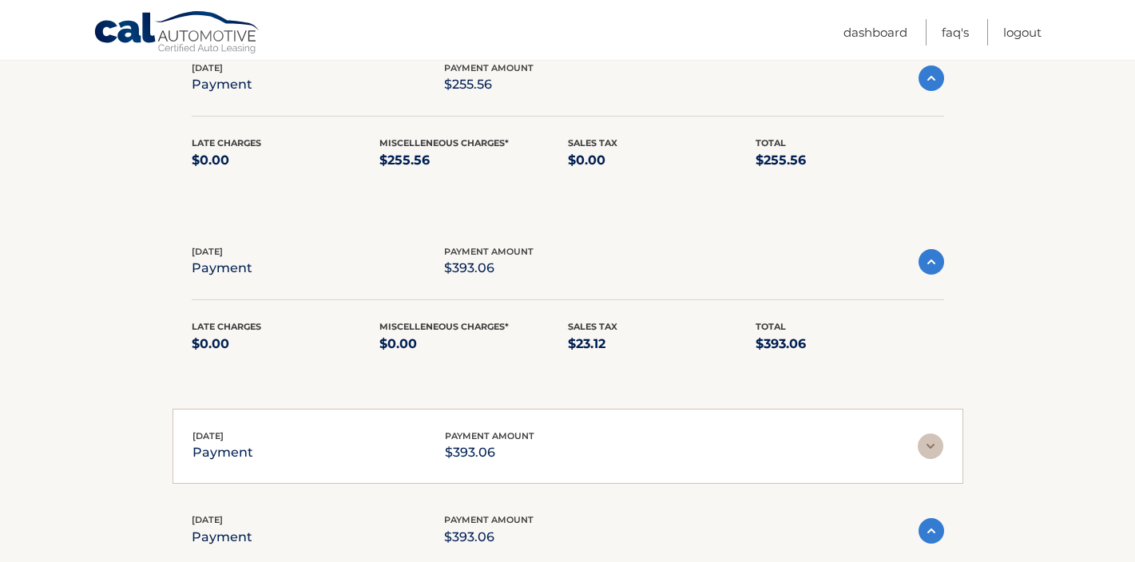
scroll to position [2012, 0]
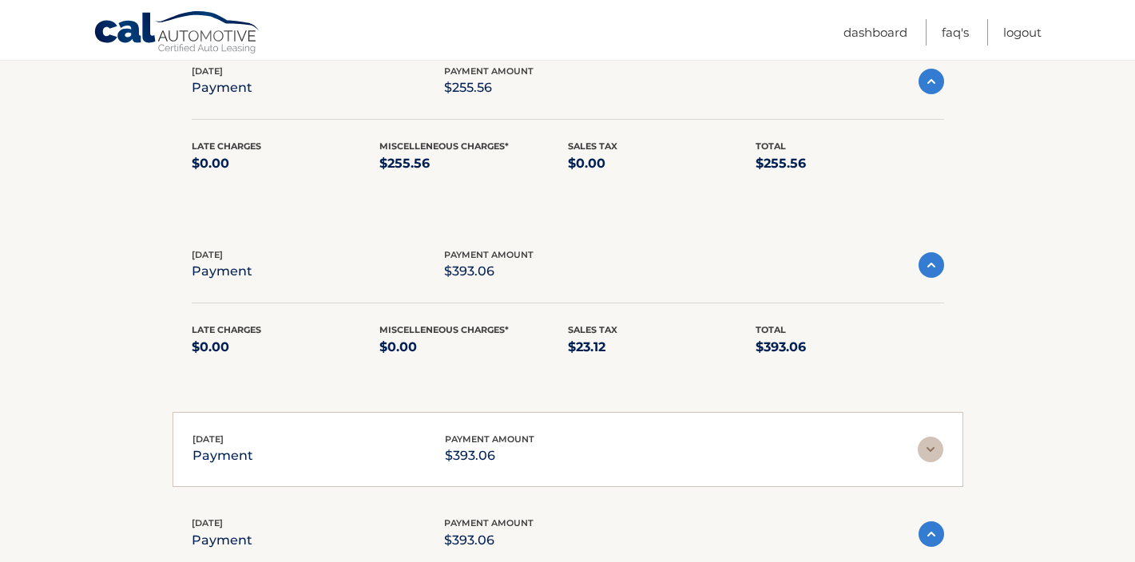
click at [929, 252] on img at bounding box center [931, 265] width 26 height 26
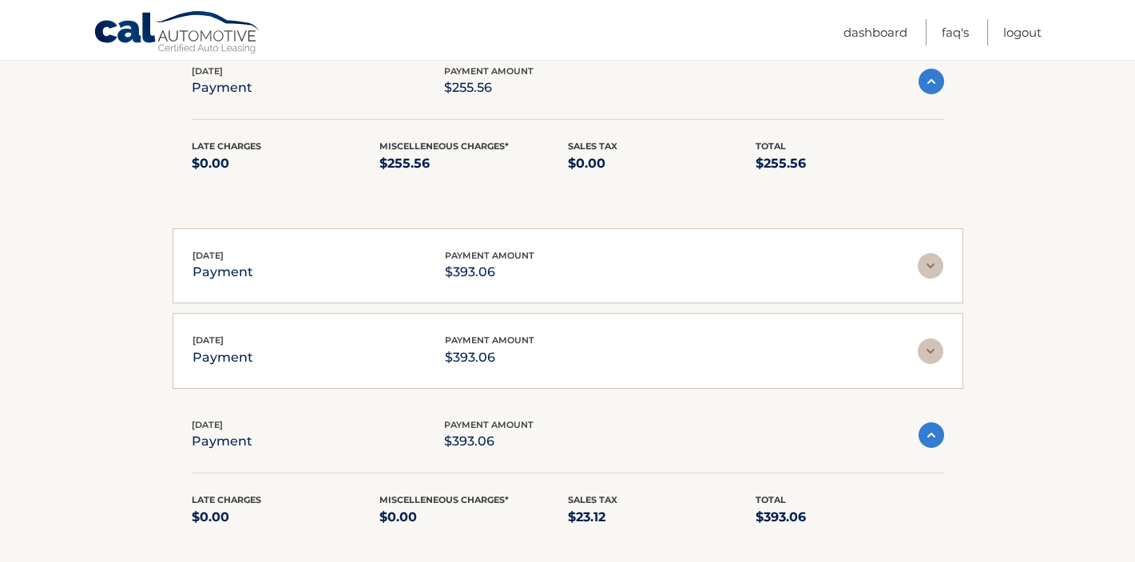
click at [929, 253] on img at bounding box center [930, 266] width 26 height 26
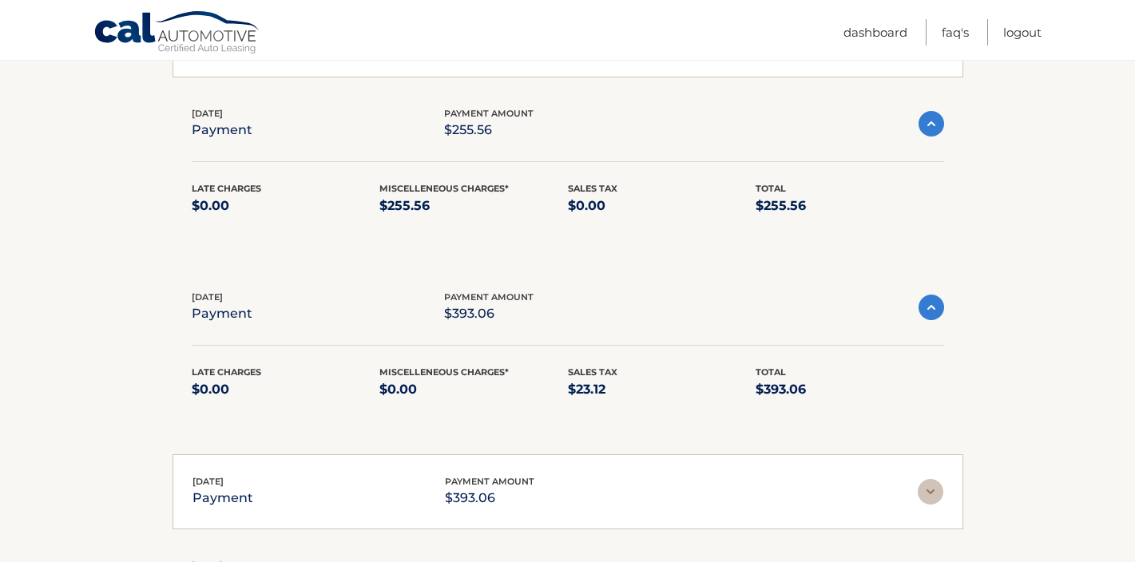
scroll to position [1969, 0]
click at [632, 378] on div "Late Charges $0.00 Miscelleneous Charges* $0.00 Sales Tax $23.12 Total $393.06" at bounding box center [568, 393] width 752 height 54
click at [626, 493] on div "May 14, 2025 payment payment amount $393.06 Late Charges $0.00 Miscelleneous Ch…" at bounding box center [567, 493] width 790 height 76
click at [590, 379] on p "$23.12" at bounding box center [662, 390] width 188 height 22
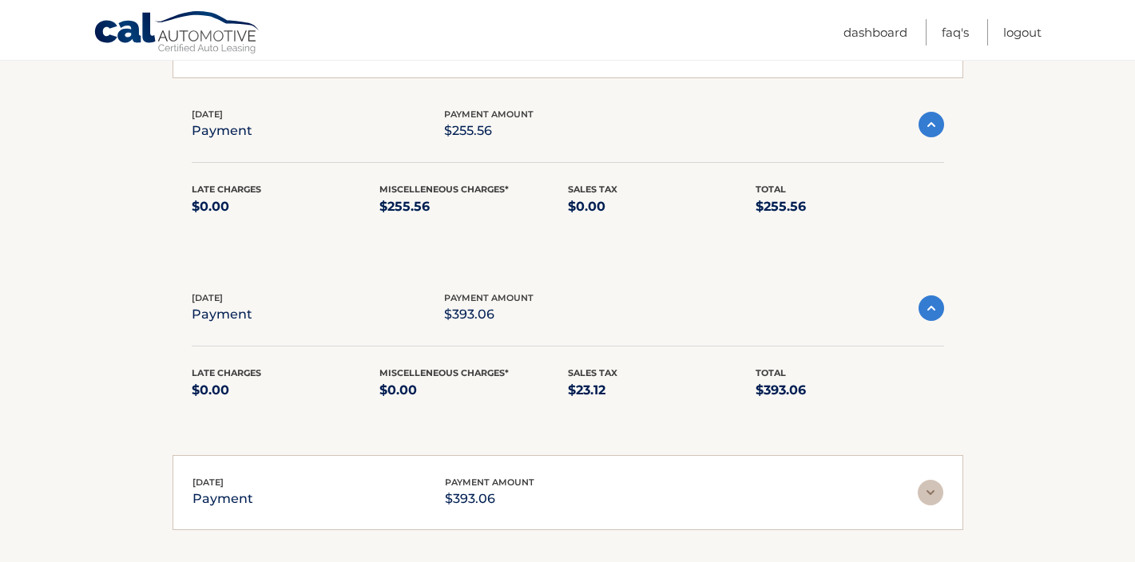
click at [921, 295] on img at bounding box center [931, 308] width 26 height 26
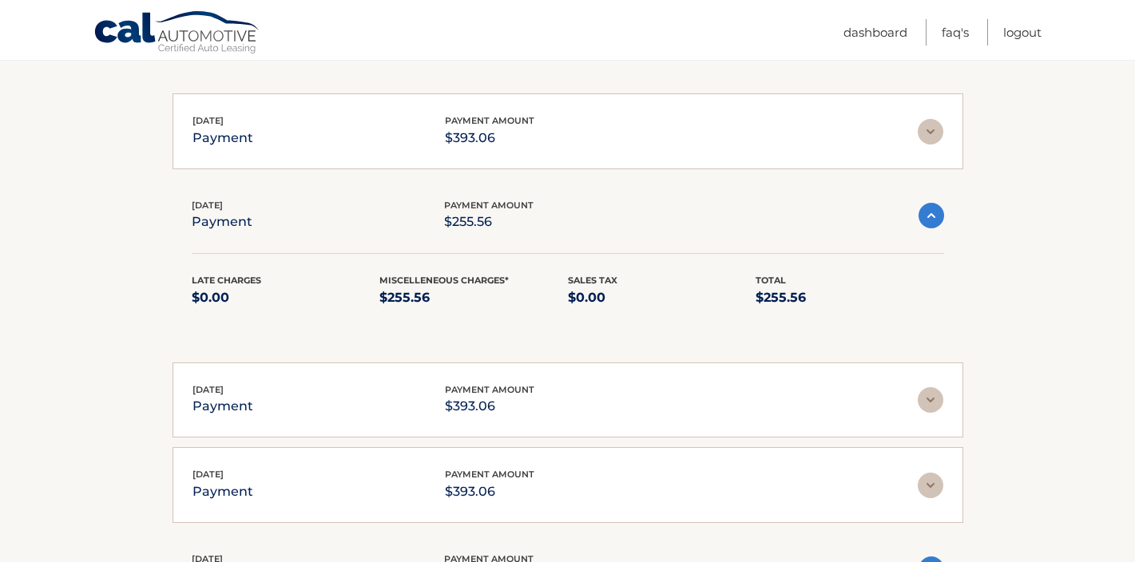
scroll to position [1879, 0]
click at [940, 202] on img at bounding box center [931, 215] width 26 height 26
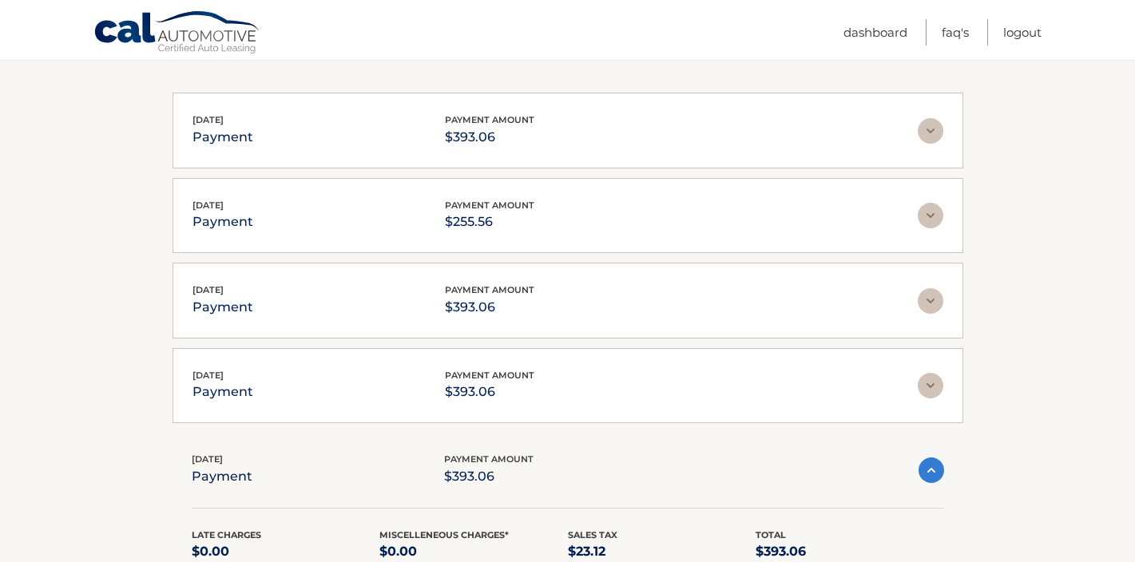
click at [940, 203] on img at bounding box center [930, 216] width 26 height 26
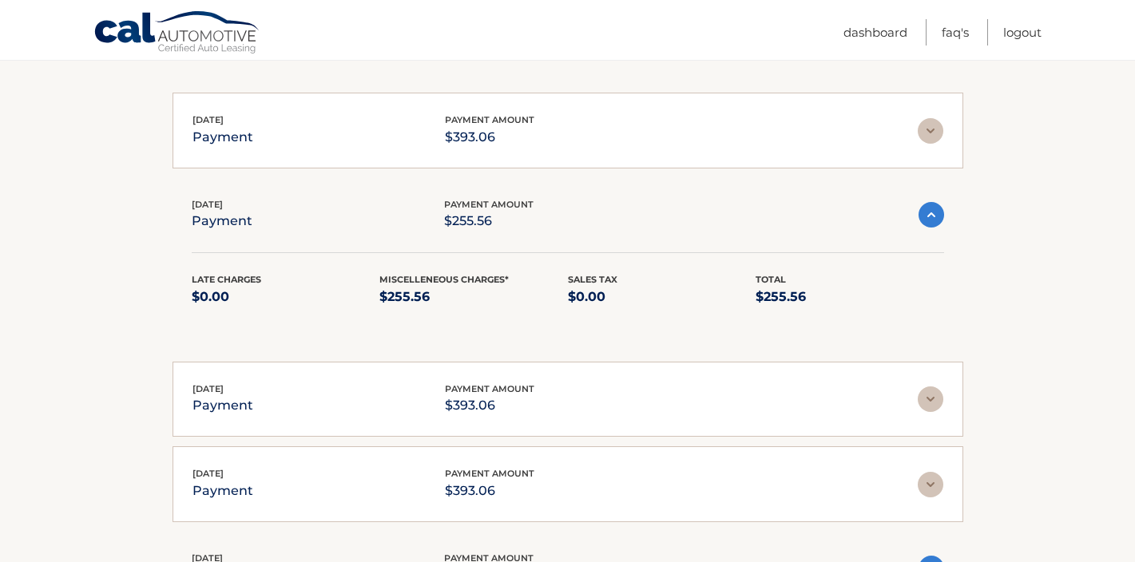
click at [292, 286] on p "$0.00" at bounding box center [286, 297] width 188 height 22
click at [931, 386] on img at bounding box center [930, 399] width 26 height 26
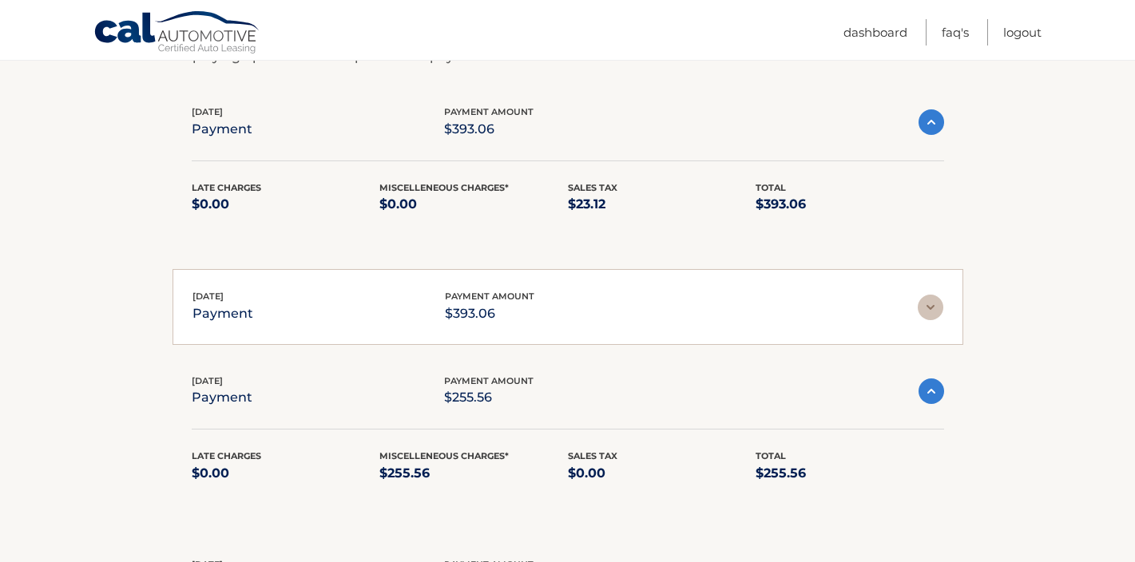
scroll to position [1700, 0]
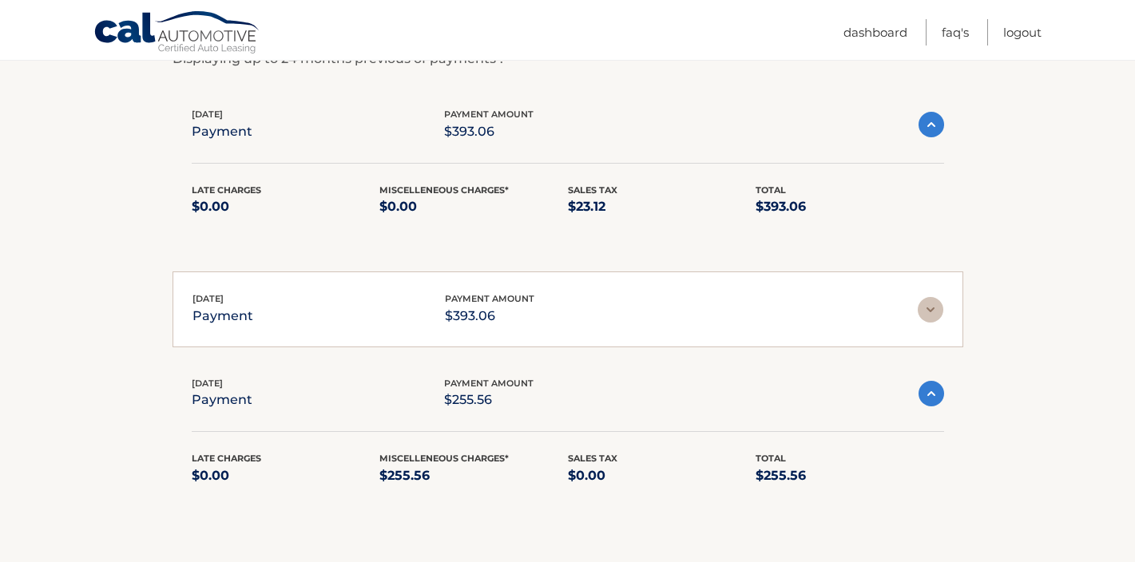
click at [930, 297] on img at bounding box center [930, 310] width 26 height 26
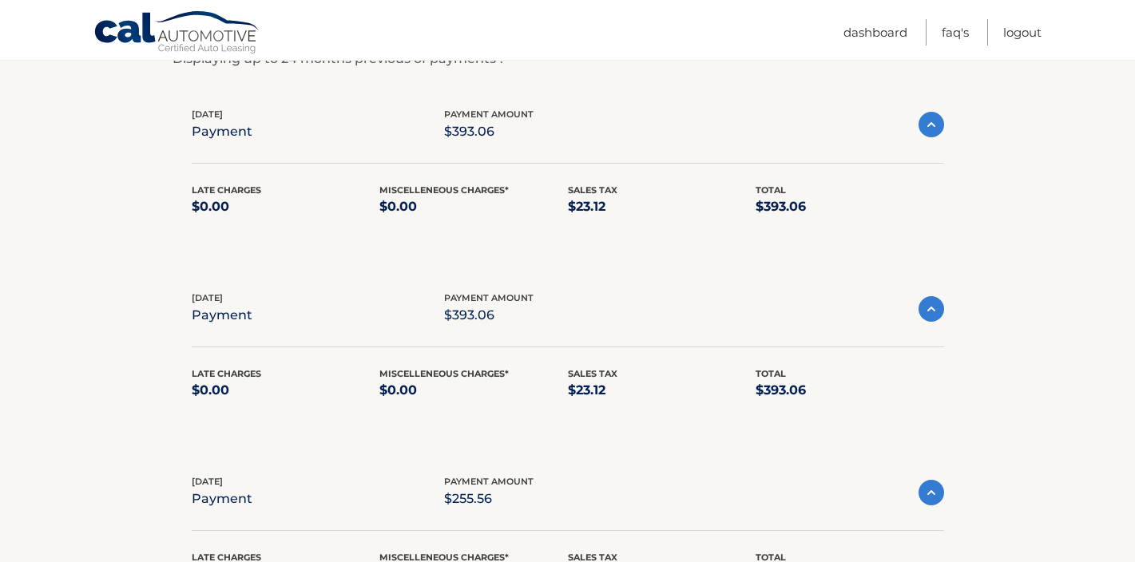
click at [928, 296] on img at bounding box center [931, 309] width 26 height 26
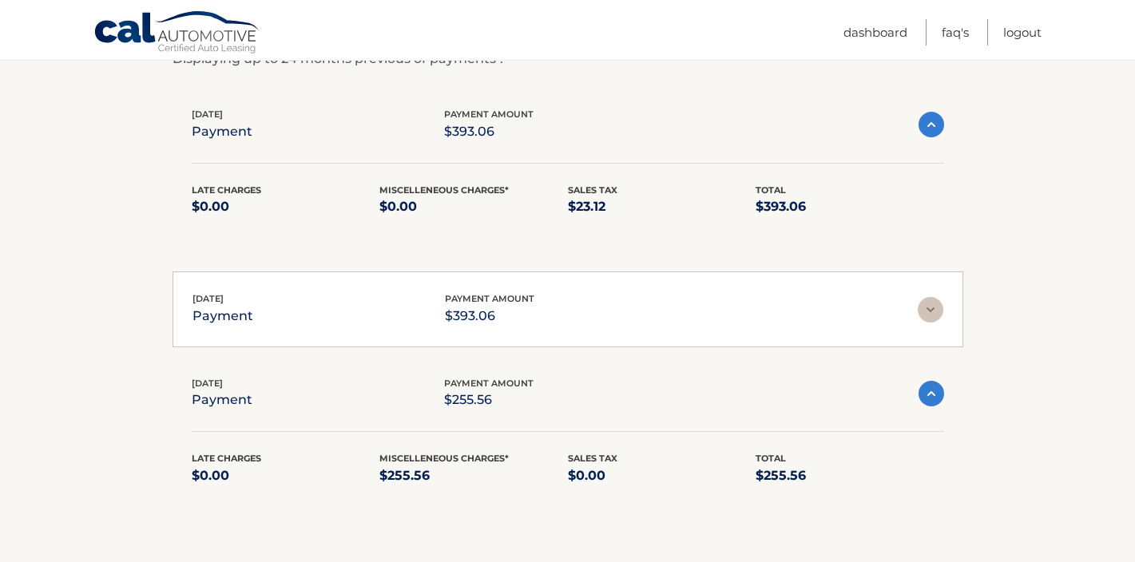
click at [928, 297] on img at bounding box center [930, 310] width 26 height 26
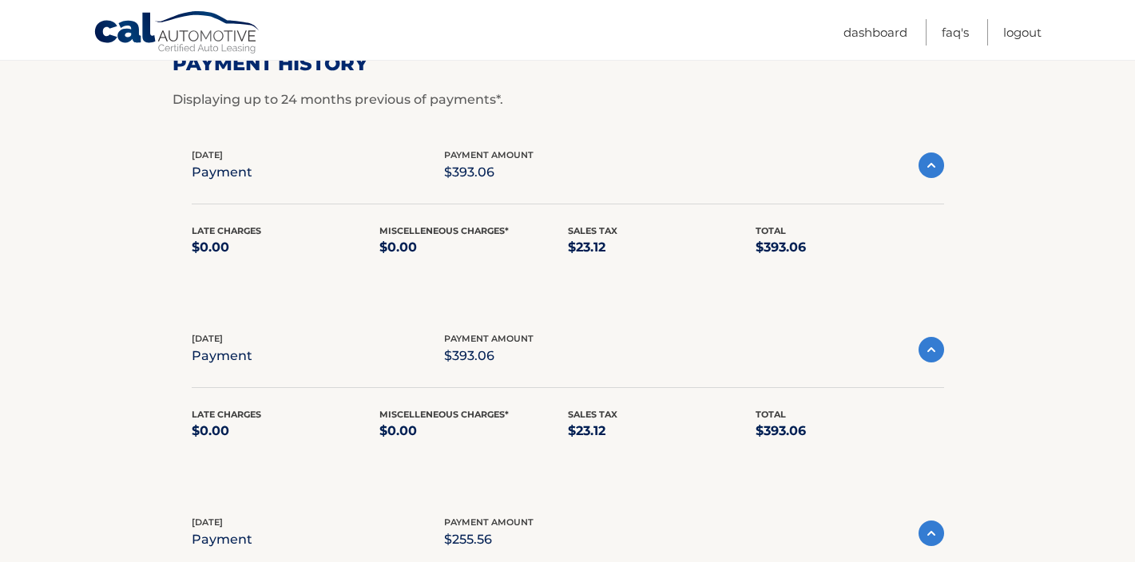
scroll to position [1649, 0]
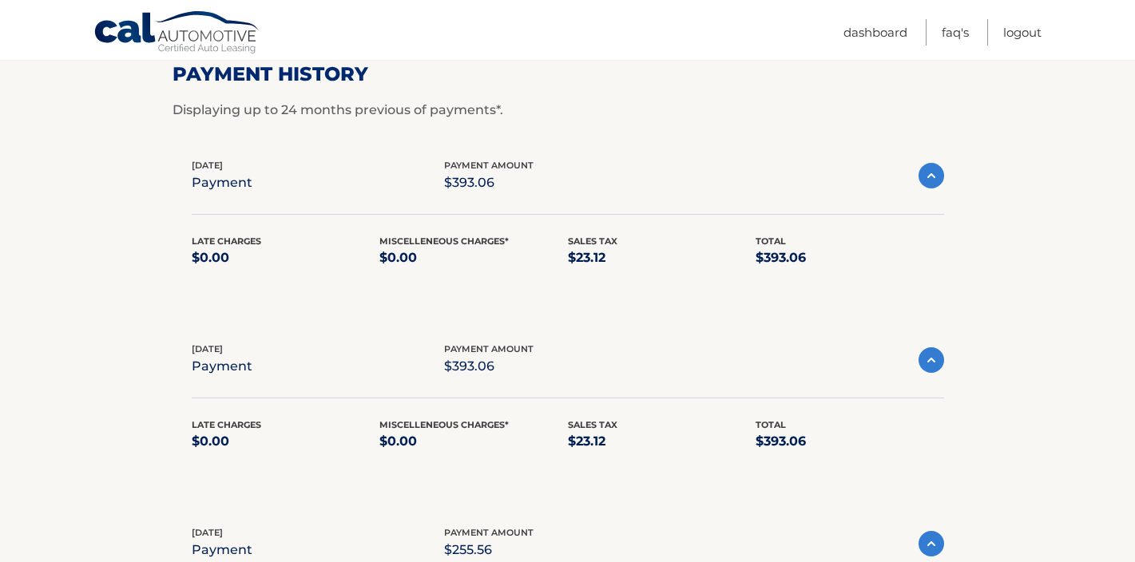
click at [933, 163] on img at bounding box center [931, 176] width 26 height 26
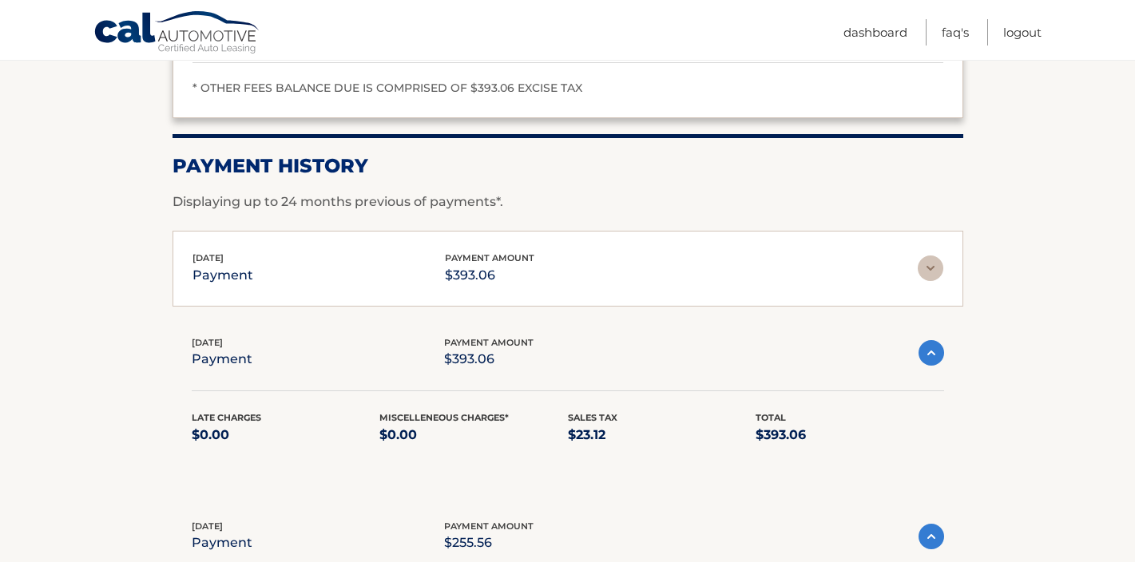
scroll to position [1553, 0]
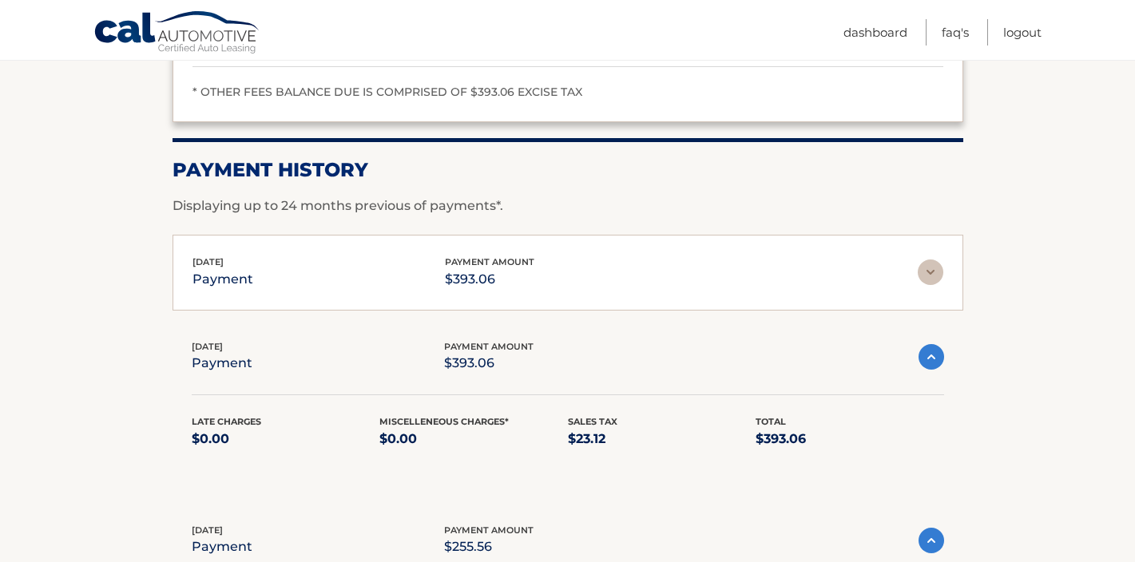
click at [931, 260] on img at bounding box center [930, 273] width 26 height 26
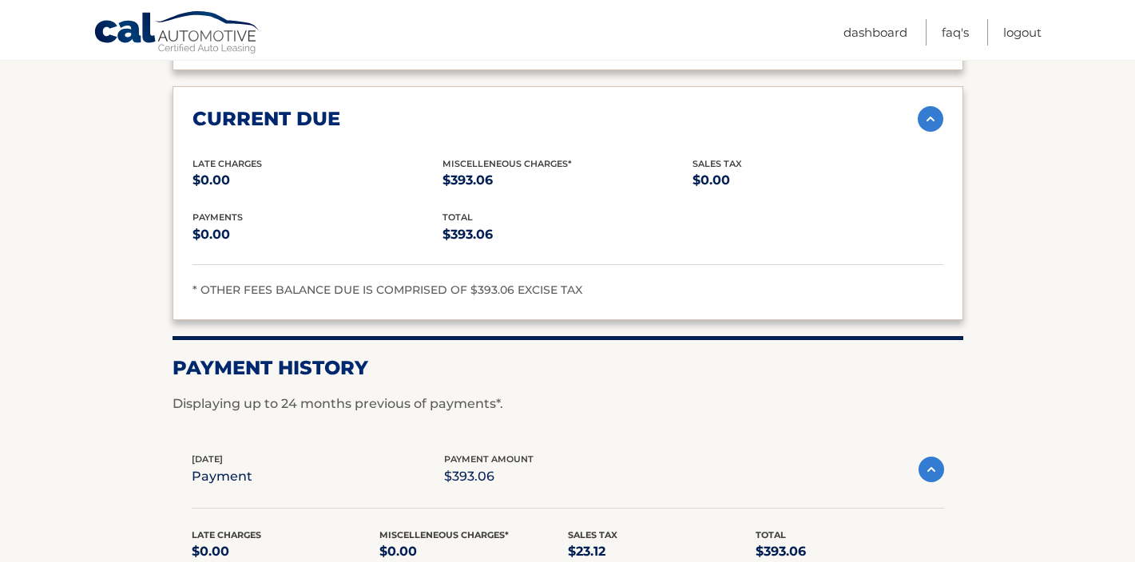
scroll to position [1432, 0]
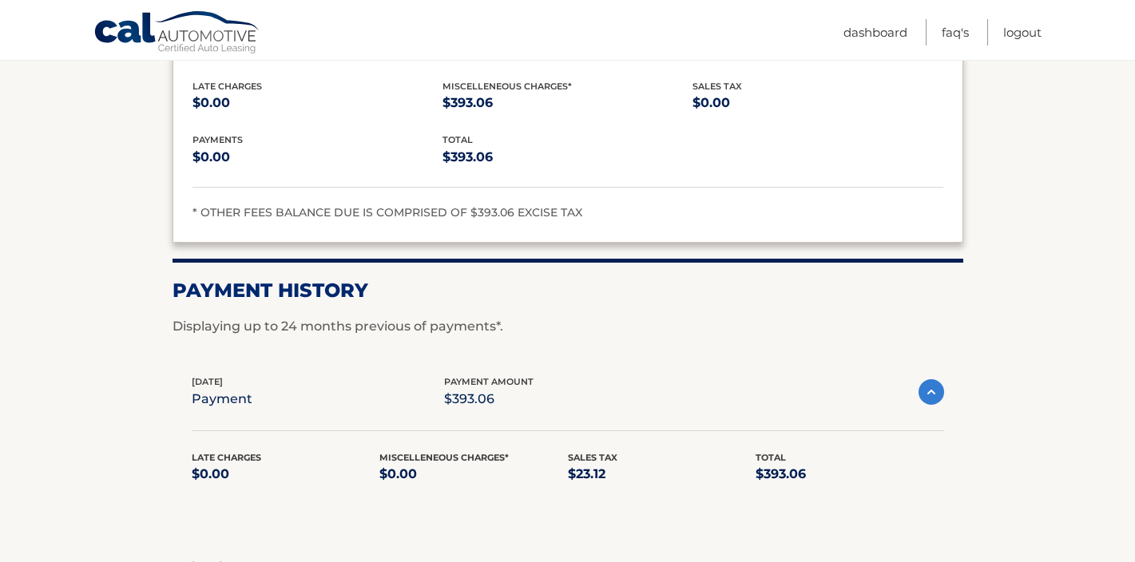
click at [921, 379] on img at bounding box center [931, 392] width 26 height 26
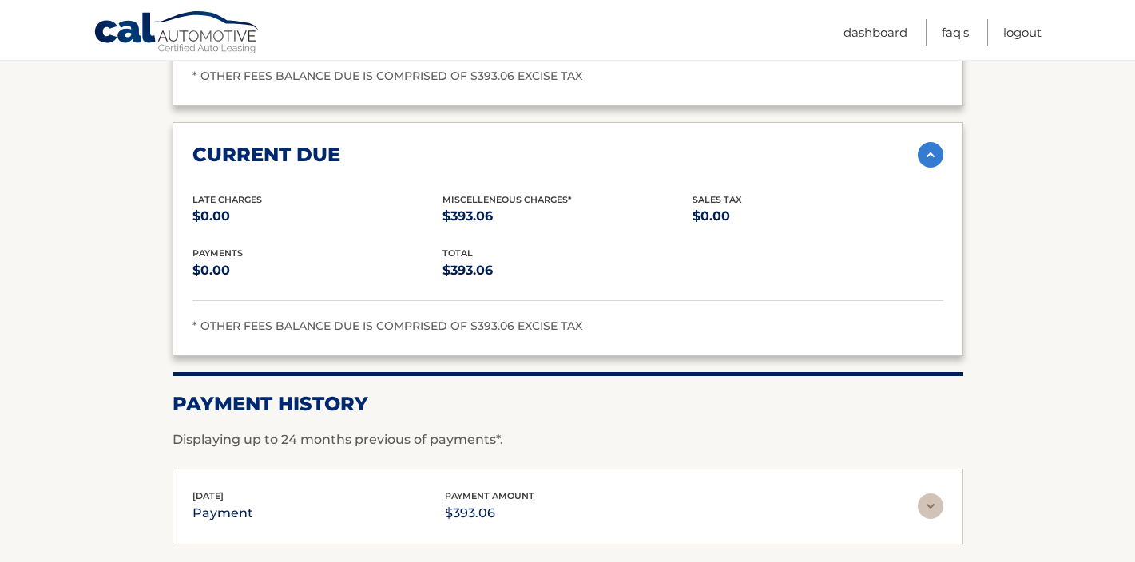
scroll to position [1320, 0]
click at [931, 141] on img at bounding box center [930, 154] width 26 height 26
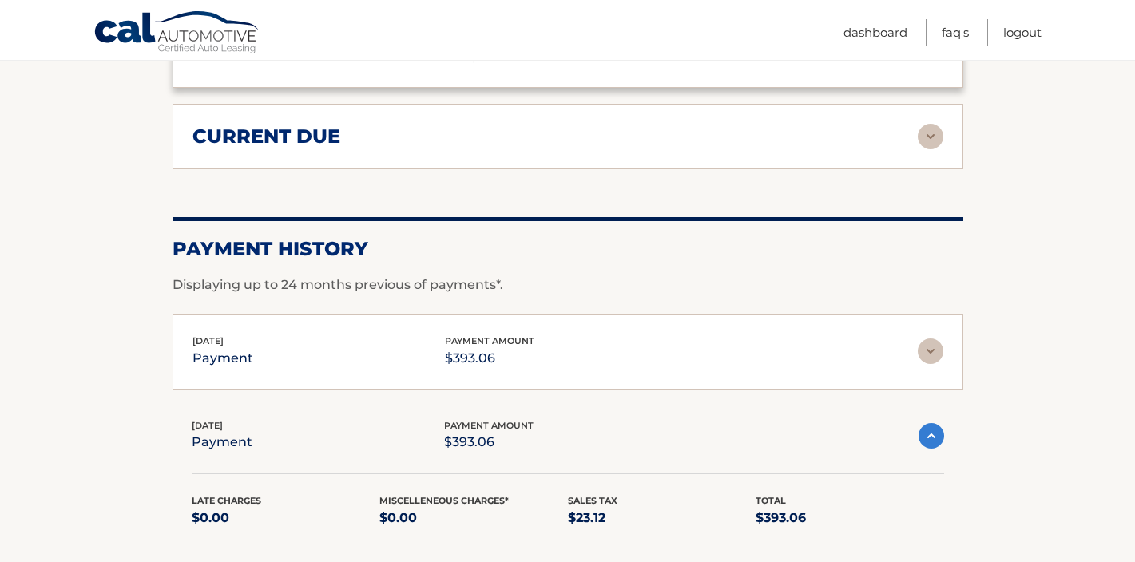
scroll to position [1360, 0]
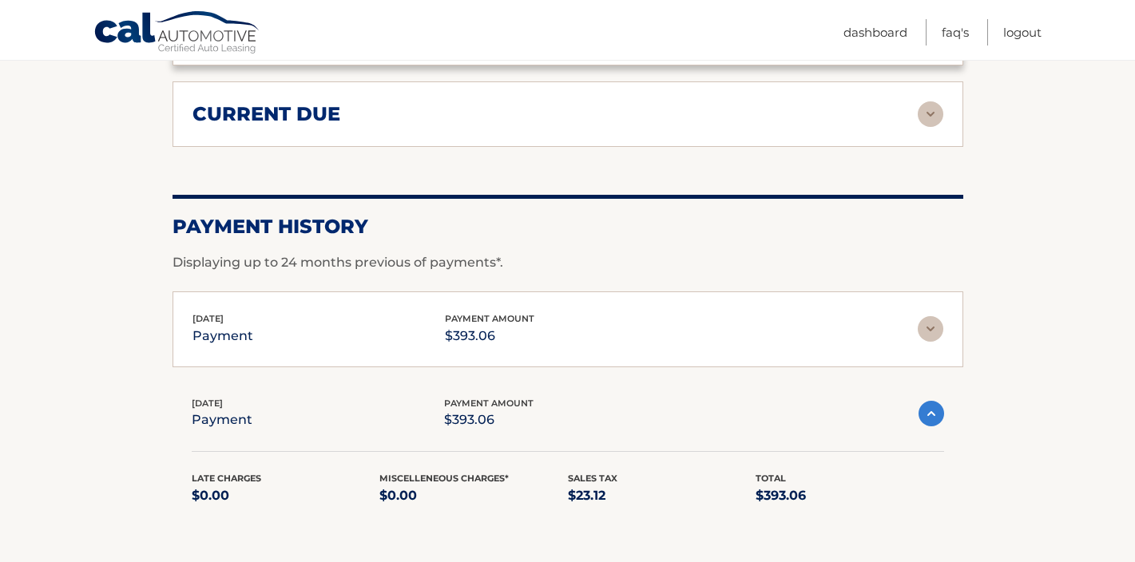
click at [929, 316] on img at bounding box center [930, 329] width 26 height 26
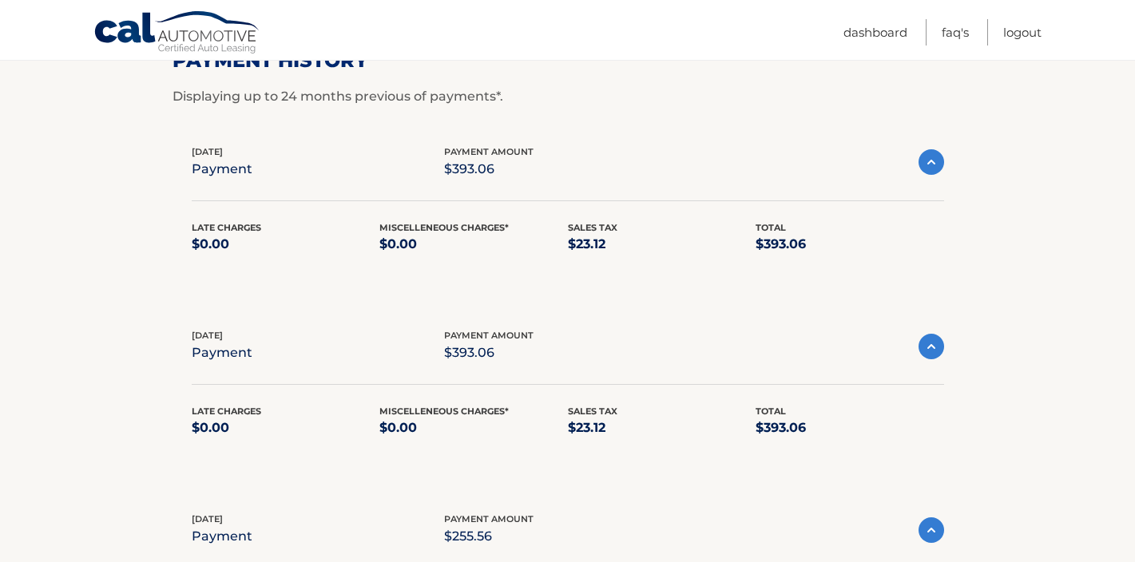
scroll to position [1527, 0]
click at [929, 333] on img at bounding box center [931, 346] width 26 height 26
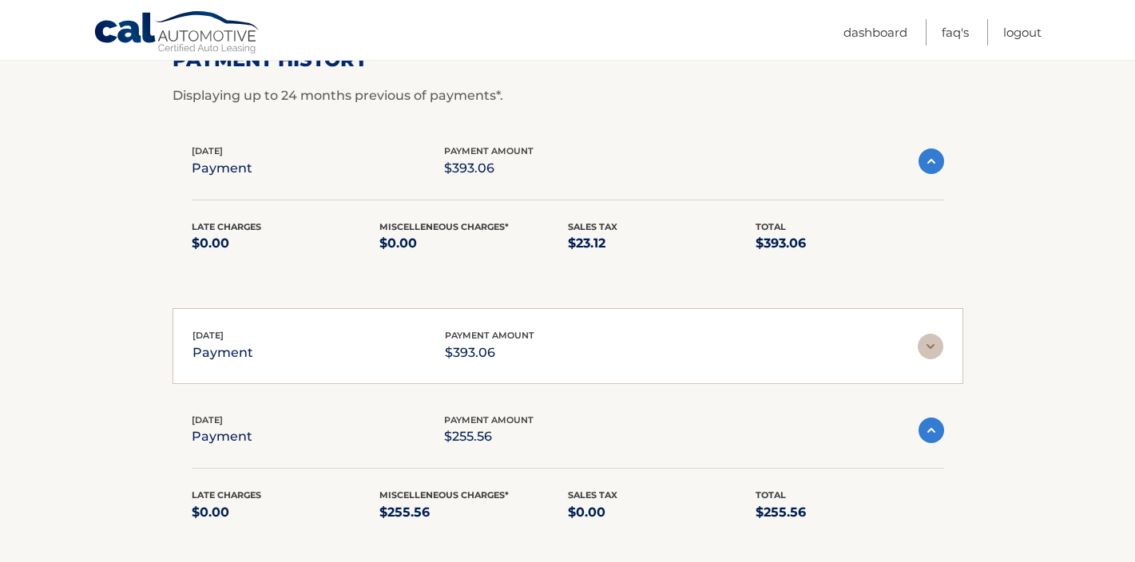
click at [930, 334] on img at bounding box center [930, 347] width 26 height 26
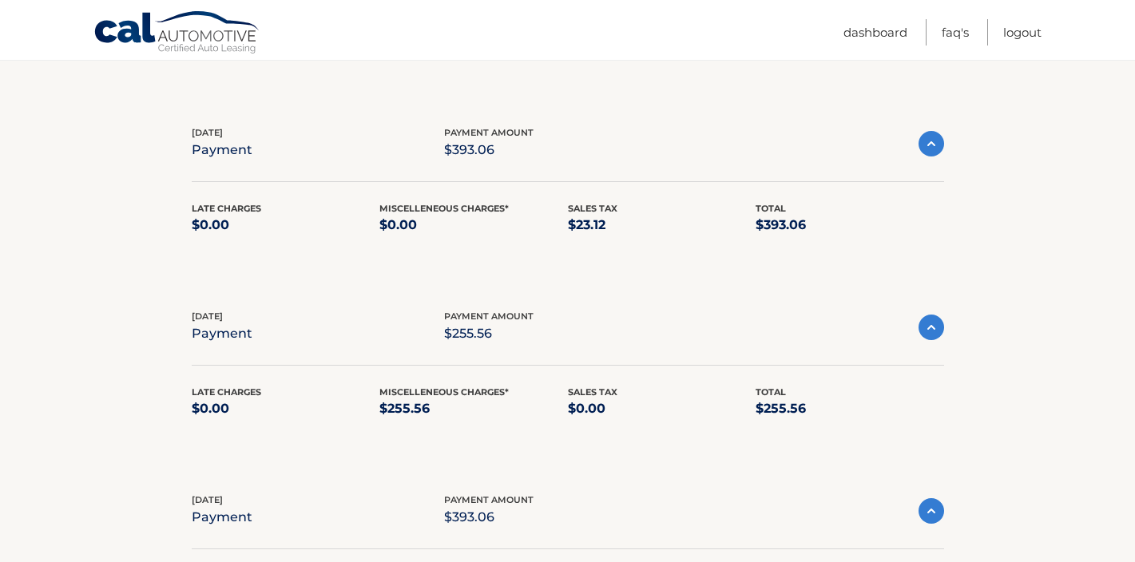
scroll to position [1733, 0]
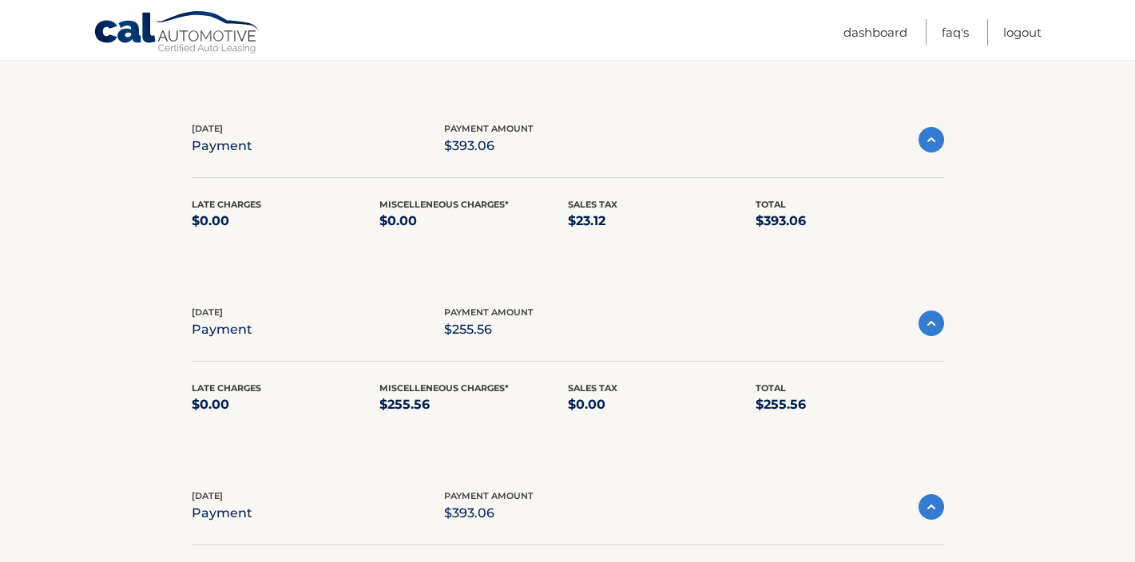
click at [933, 311] on img at bounding box center [931, 324] width 26 height 26
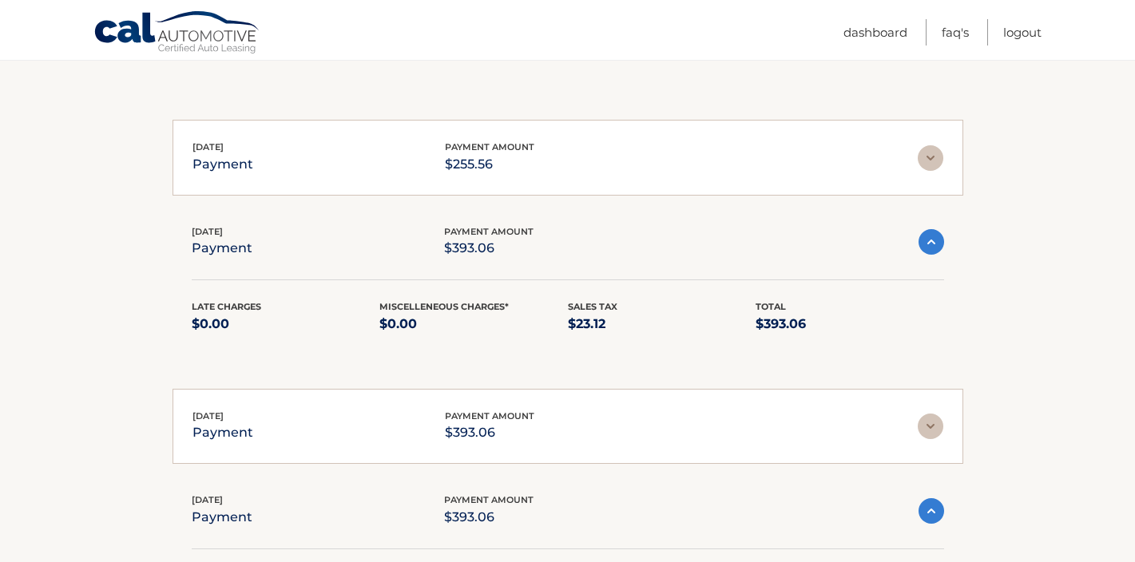
scroll to position [1896, 0]
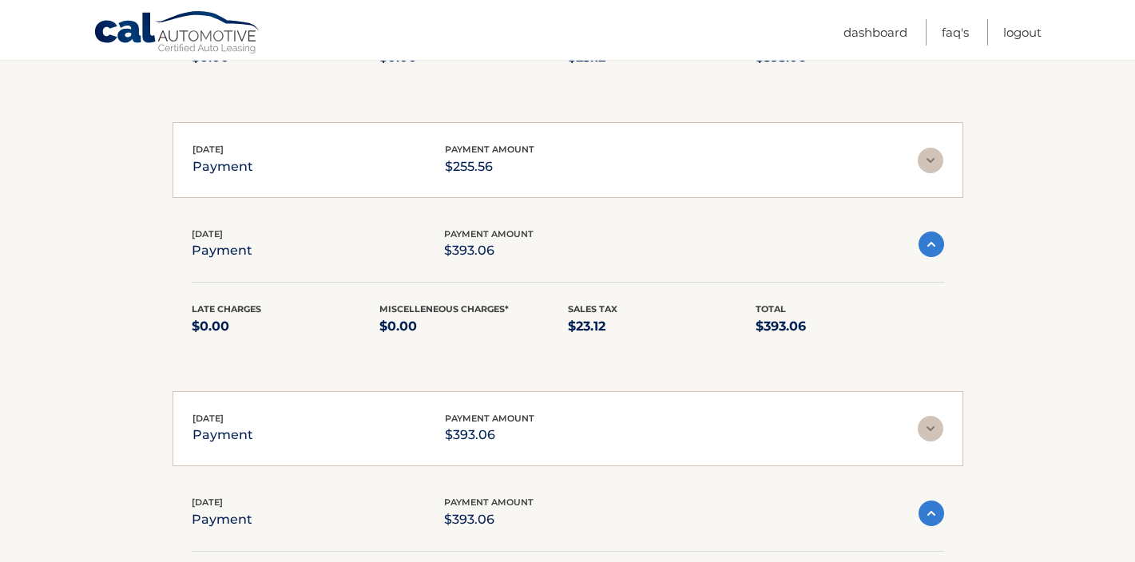
click at [925, 416] on img at bounding box center [930, 429] width 26 height 26
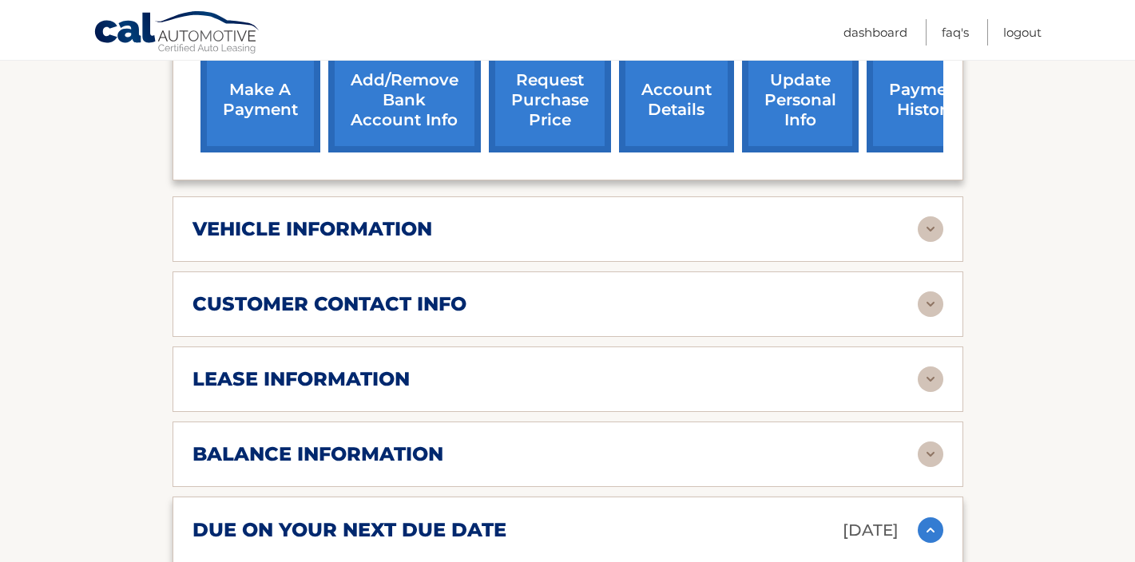
scroll to position [689, 0]
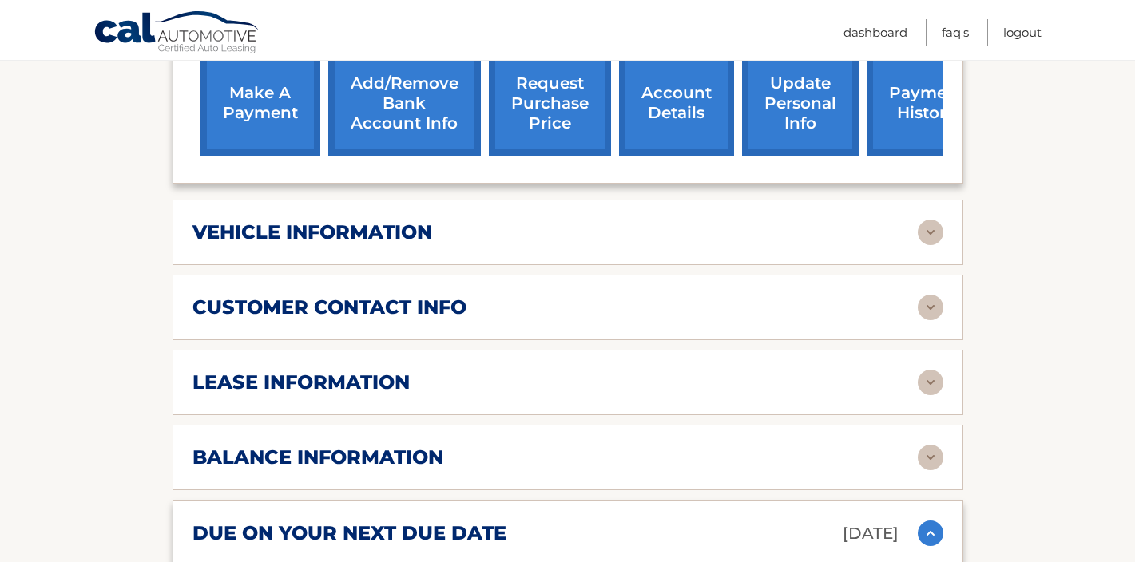
click at [828, 446] on div "balance information" at bounding box center [554, 458] width 725 height 24
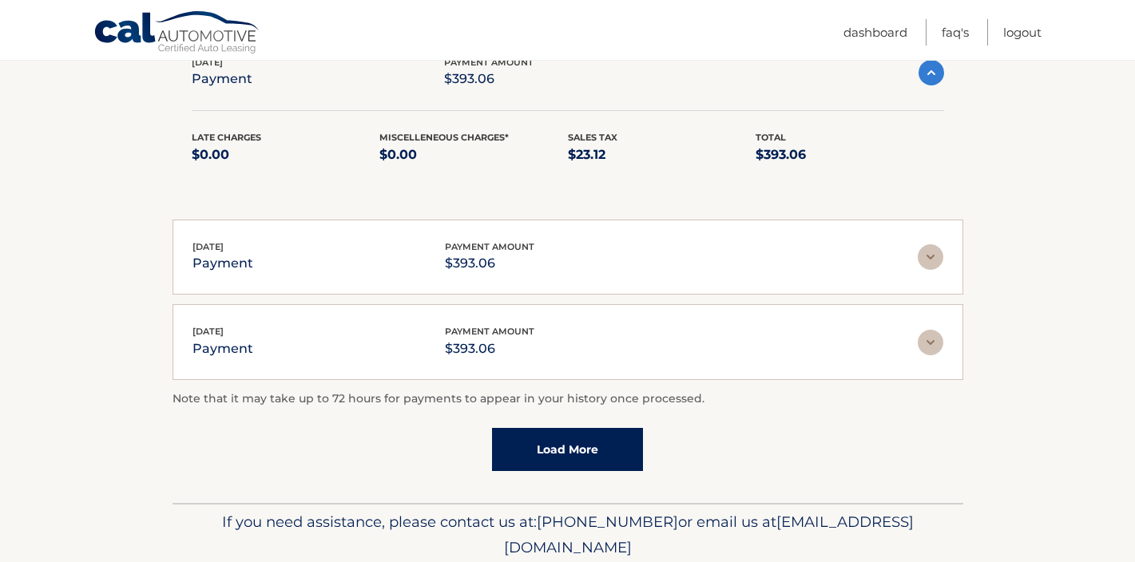
scroll to position [3208, 0]
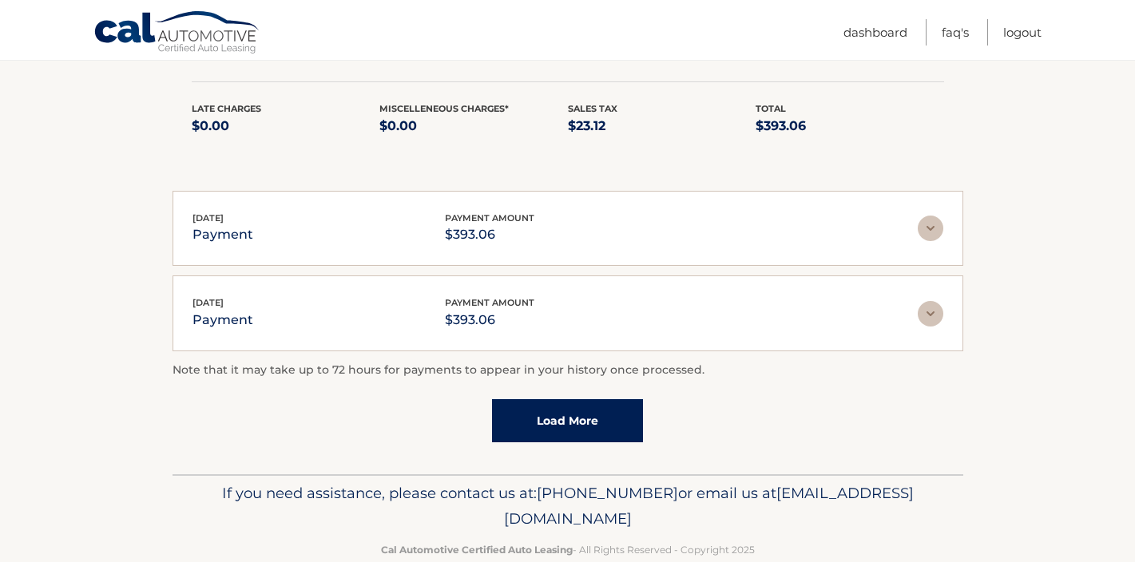
click at [341, 495] on p "If you need assistance, please contact us at: [PHONE_NUMBER] or email us at [EM…" at bounding box center [568, 506] width 770 height 51
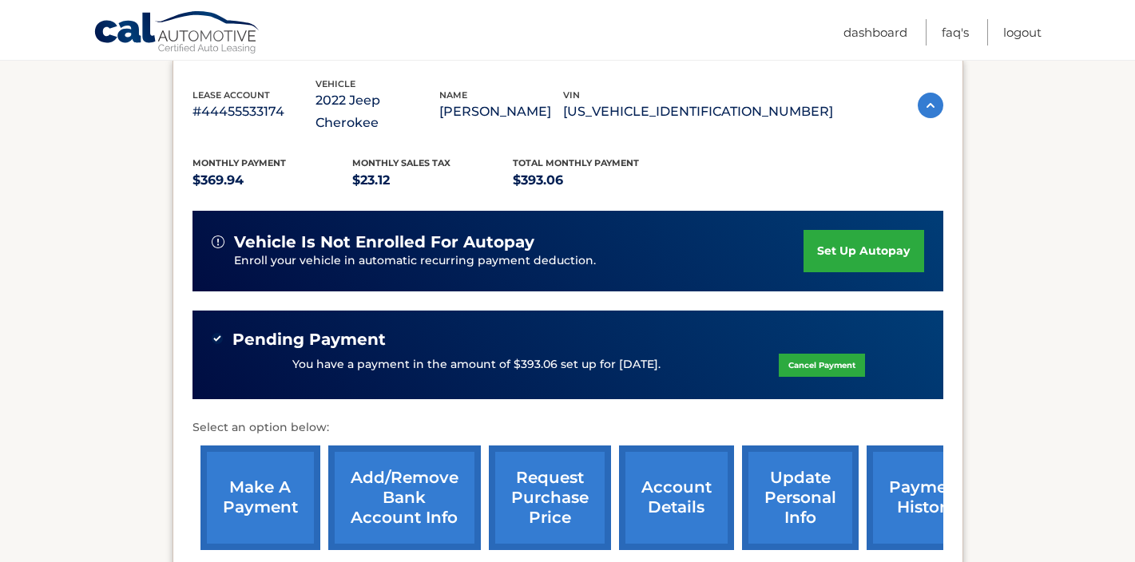
scroll to position [0, 0]
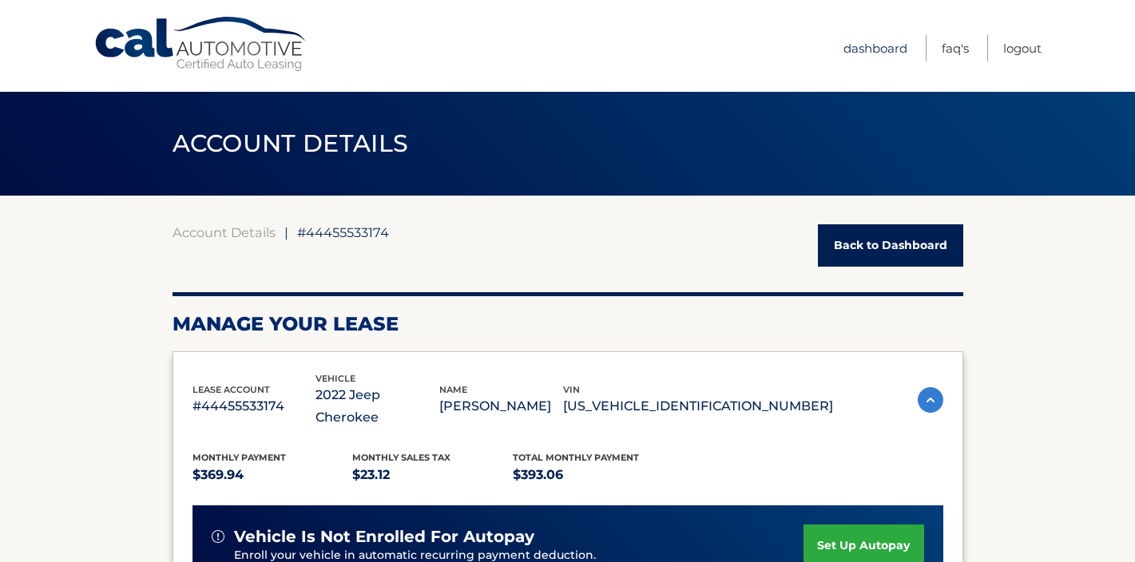
click at [881, 44] on link "Dashboard" at bounding box center [875, 48] width 64 height 26
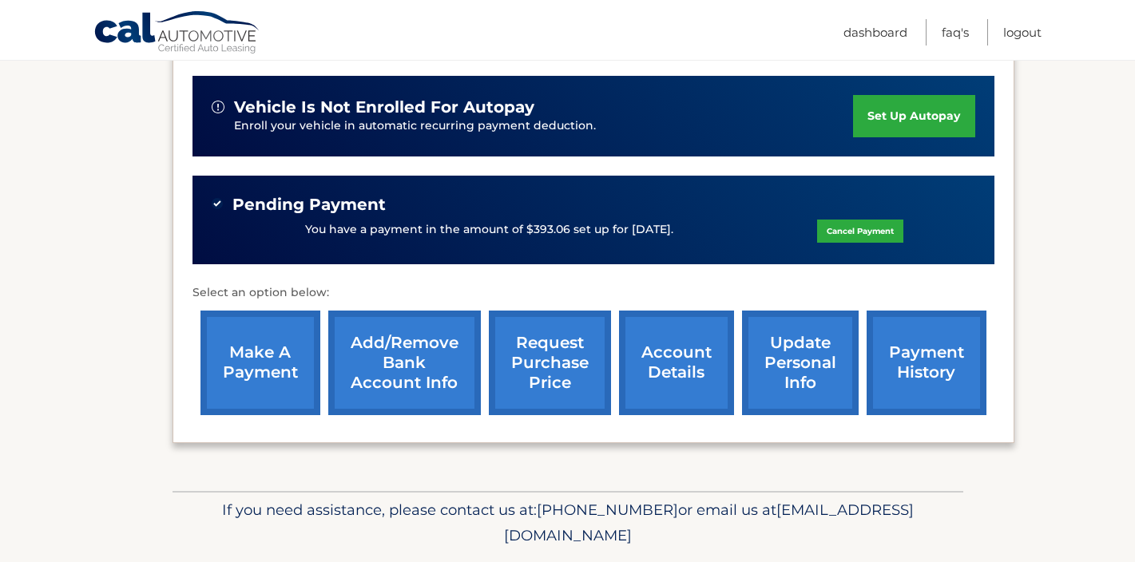
scroll to position [533, 0]
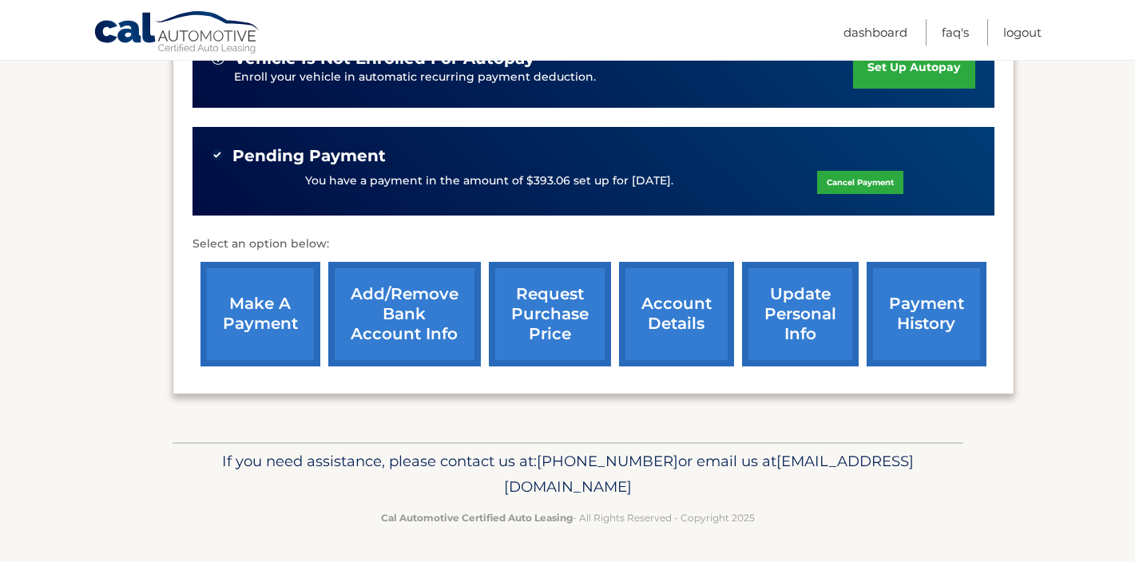
click at [761, 458] on p "If you need assistance, please contact us at: [PHONE_NUMBER] or email us at [EM…" at bounding box center [568, 474] width 770 height 51
drag, startPoint x: 714, startPoint y: 481, endPoint x: 410, endPoint y: 478, distance: 304.2
click at [410, 478] on p "If you need assistance, please contact us at: [PHONE_NUMBER] or email us at [EM…" at bounding box center [568, 474] width 770 height 51
copy span "[EMAIL_ADDRESS][DOMAIN_NAME]"
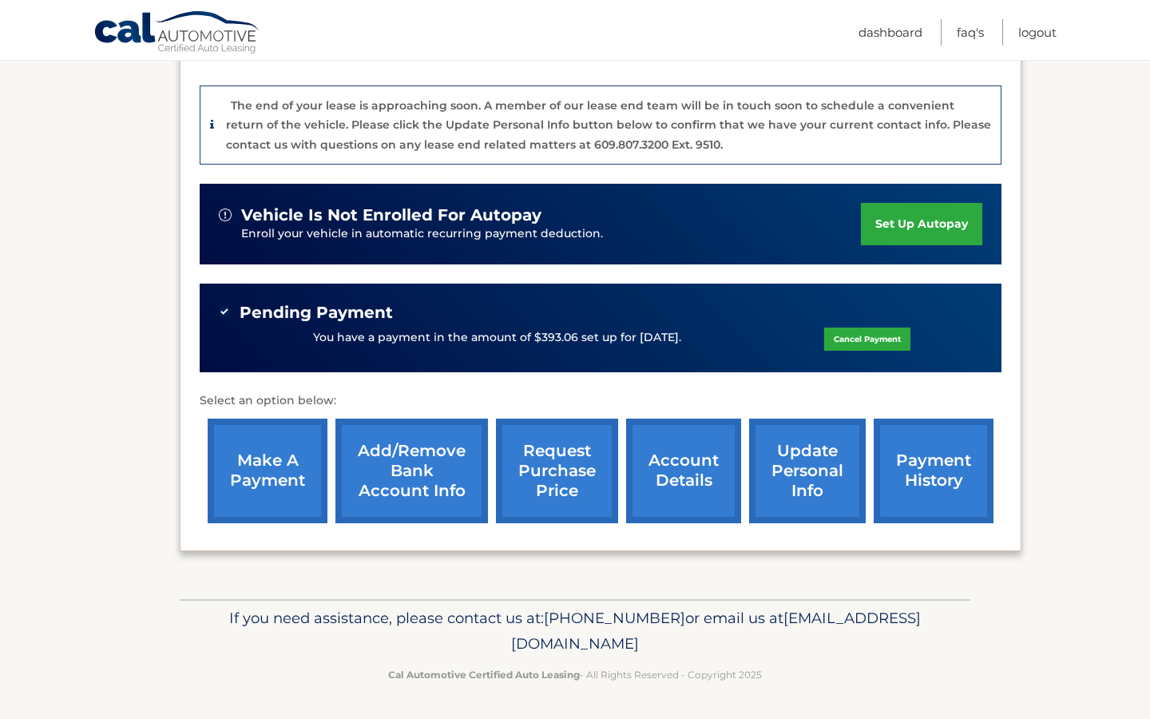
scroll to position [0, 0]
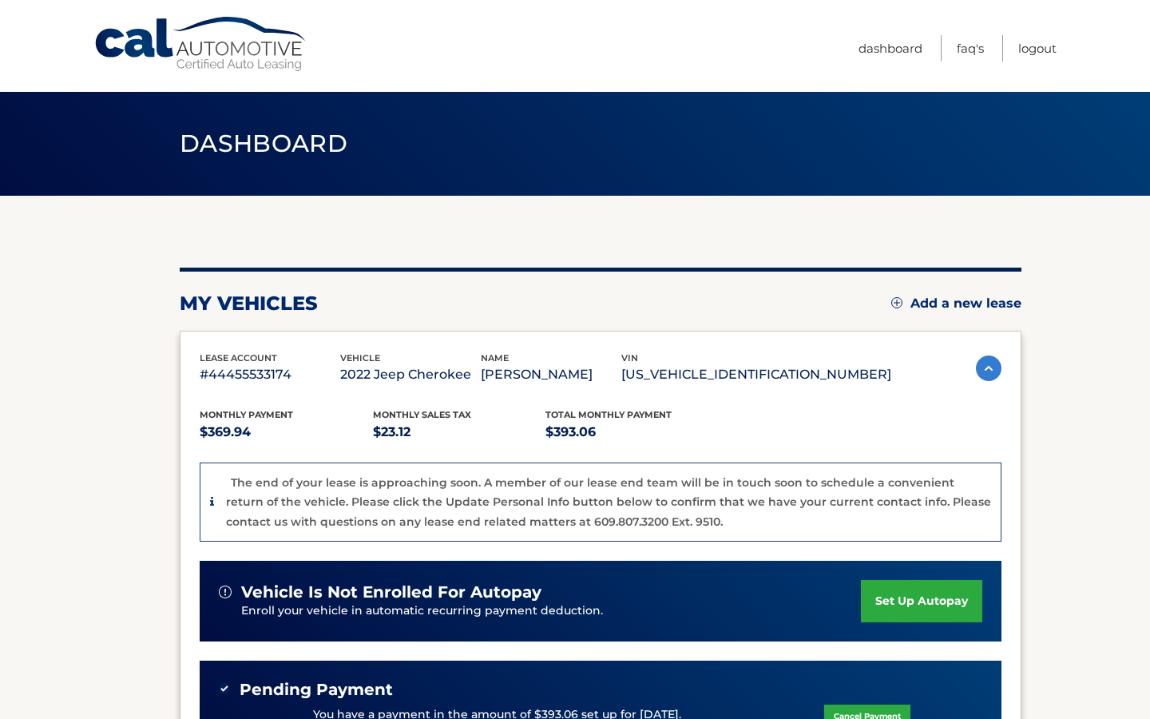
click at [89, 322] on section "my vehicles Add a new lease lease account #44455533174 vehicle 2022 Jeep Cherok…" at bounding box center [575, 586] width 1150 height 780
